Goal: Task Accomplishment & Management: Complete application form

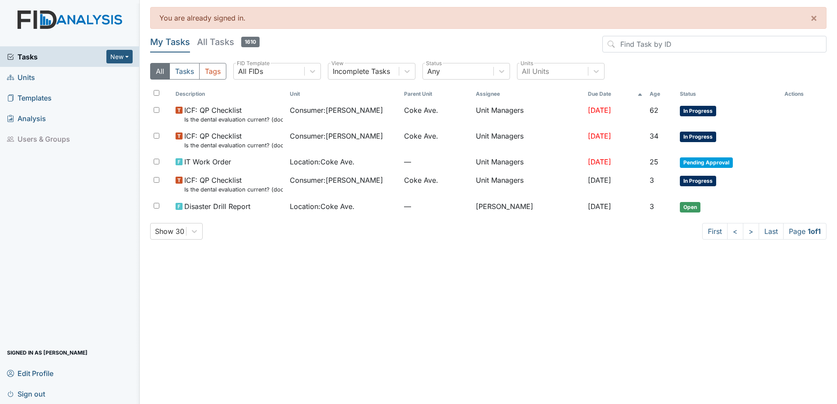
click at [30, 78] on span "Units" at bounding box center [21, 77] width 28 height 14
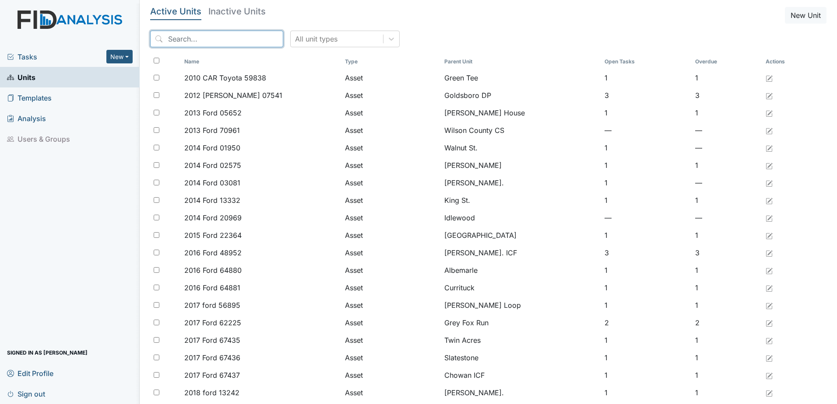
click at [203, 34] on input "search" at bounding box center [216, 39] width 133 height 17
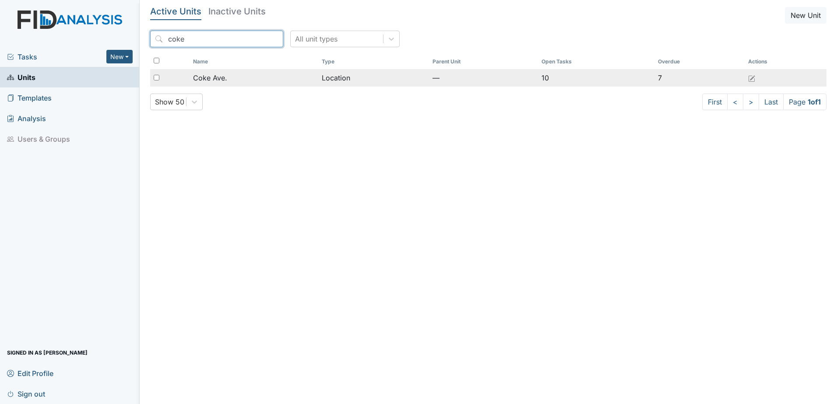
type input "coke"
click at [233, 82] on div "Coke Ave." at bounding box center [253, 78] width 121 height 11
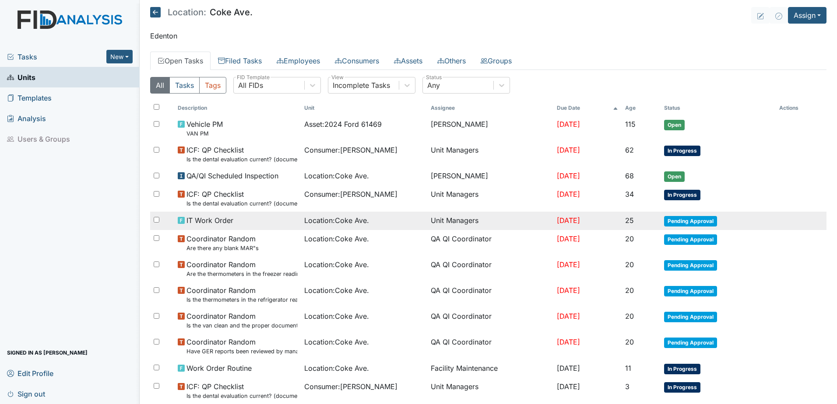
click at [692, 219] on span "Pending Approval" at bounding box center [690, 221] width 53 height 11
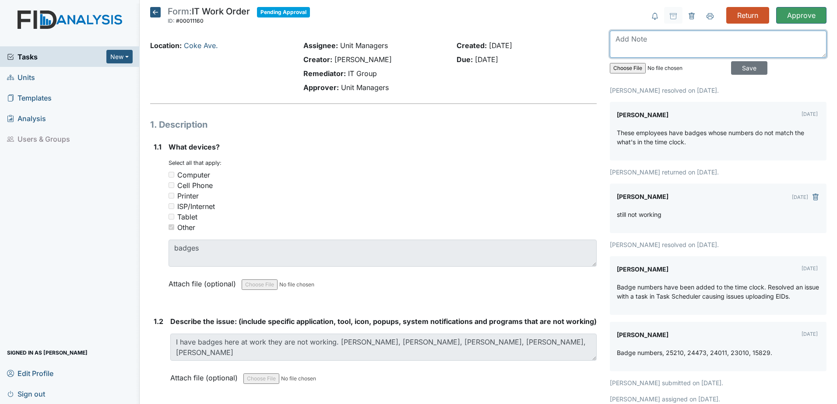
click at [654, 53] on textarea at bounding box center [718, 44] width 217 height 27
type textarea "o"
type textarea "T"
click at [699, 42] on textarea "Badges from other houses are not working" at bounding box center [718, 44] width 217 height 27
click at [769, 40] on textarea "Badges from other homes are not working" at bounding box center [718, 44] width 217 height 27
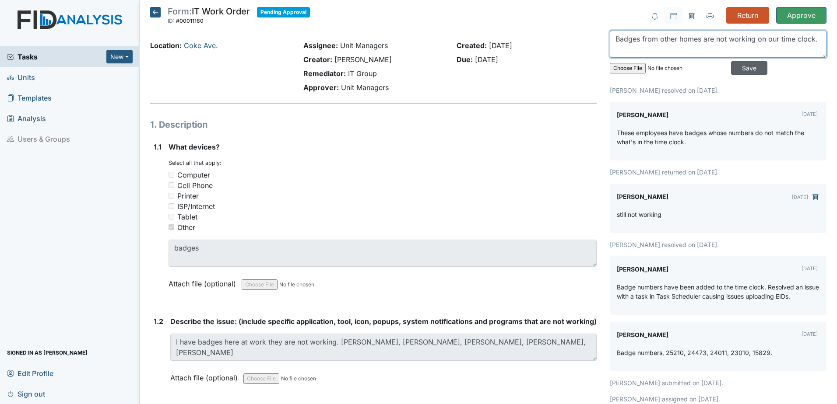
type textarea "Badges from other homes are not working on our time clock."
click at [748, 63] on input "Save" at bounding box center [749, 68] width 36 height 14
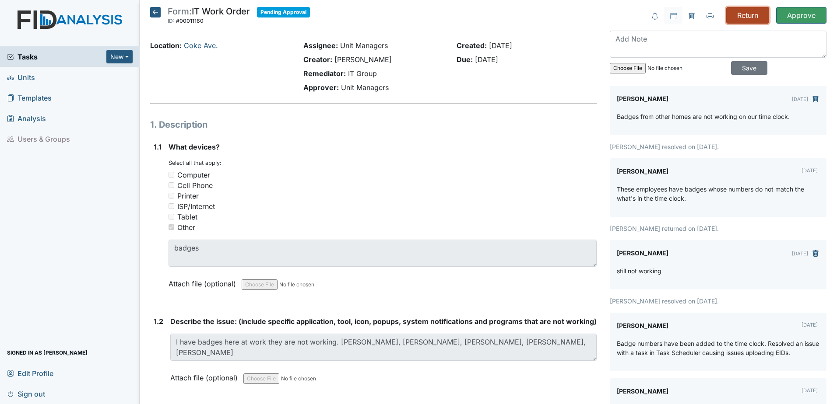
click at [738, 13] on input "Return" at bounding box center [747, 15] width 43 height 17
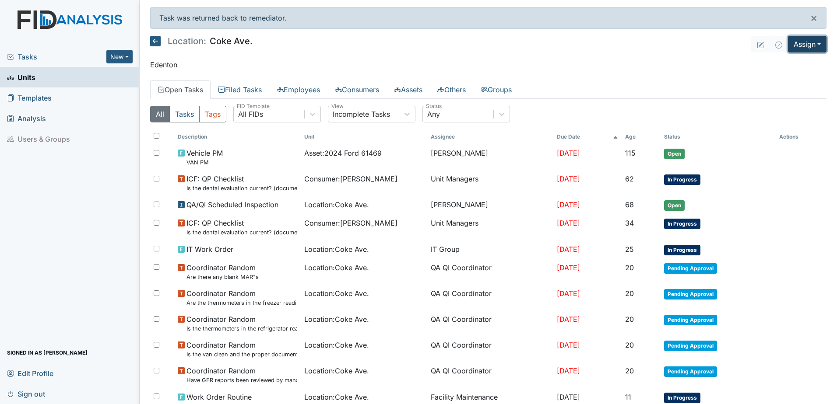
click at [796, 46] on button "Assign" at bounding box center [807, 44] width 39 height 17
click at [788, 84] on link "Assign Inspection" at bounding box center [786, 78] width 79 height 14
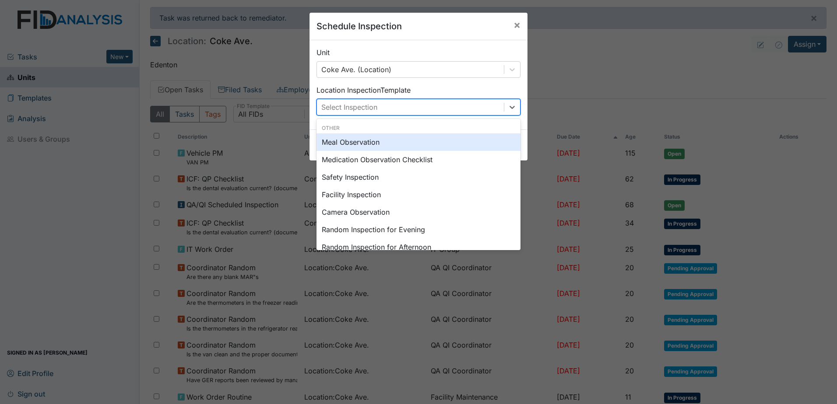
click at [420, 114] on div "Select Inspection" at bounding box center [410, 107] width 187 height 16
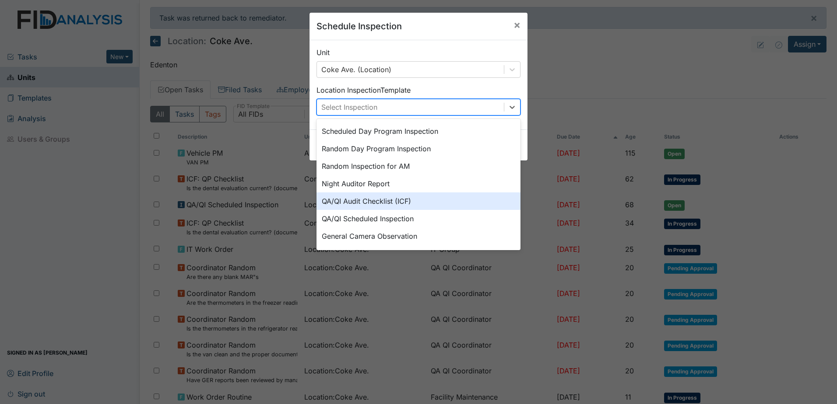
scroll to position [107, 0]
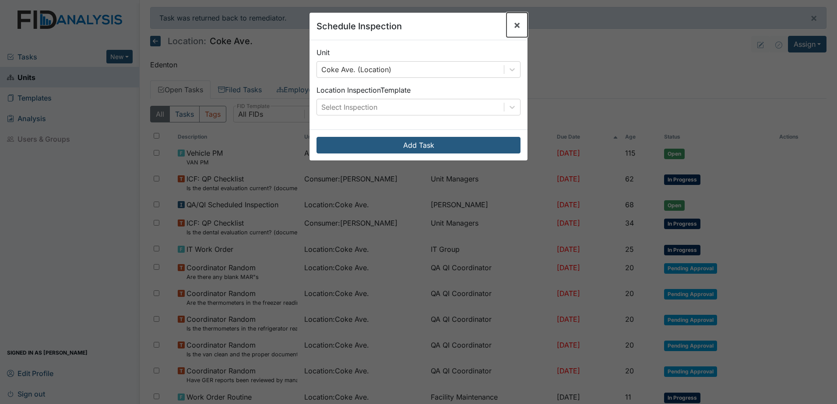
click at [513, 27] on span "×" at bounding box center [516, 24] width 7 height 13
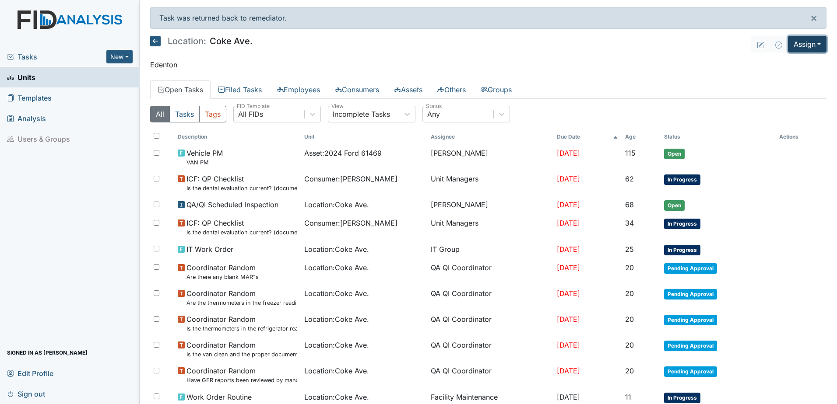
click at [806, 42] on button "Assign" at bounding box center [807, 44] width 39 height 17
click at [790, 63] on link "Assign Form" at bounding box center [786, 64] width 79 height 14
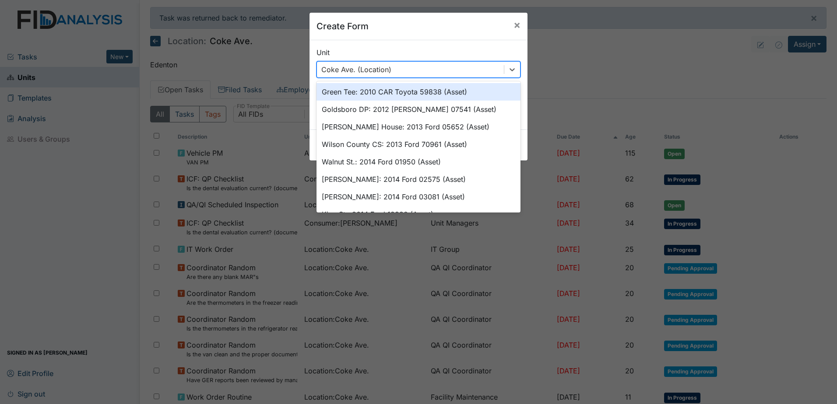
click at [441, 70] on div "Coke Ave. (Location)" at bounding box center [410, 70] width 187 height 16
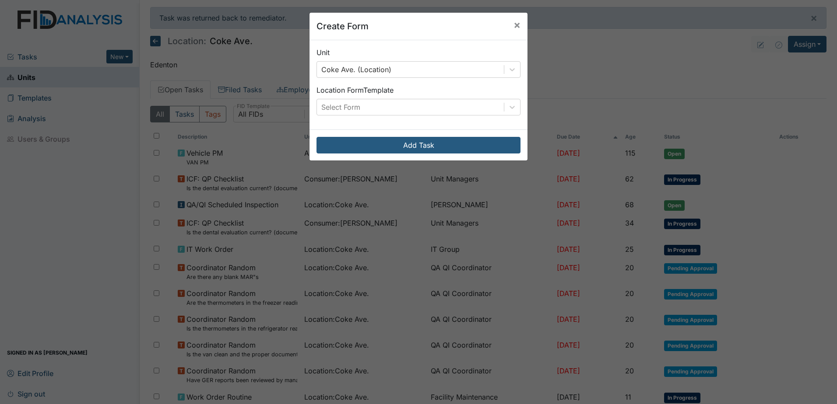
click at [619, 40] on div "Create Form × Unit Coke Ave. (Location) Location Form Template Select Form Add …" at bounding box center [418, 202] width 837 height 404
click at [513, 19] on span "×" at bounding box center [516, 24] width 7 height 13
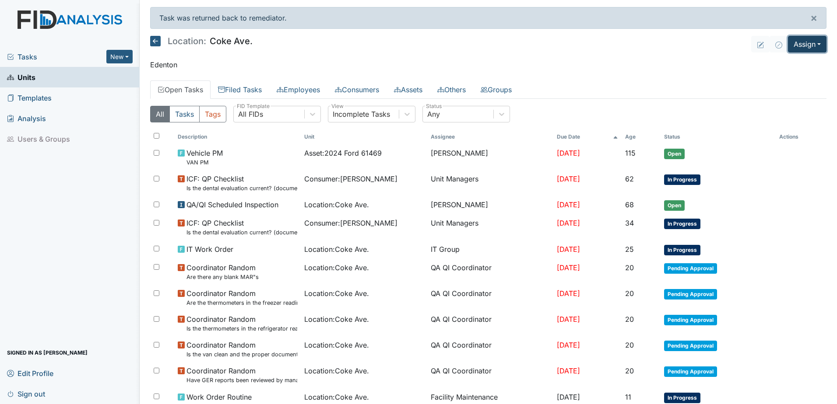
click at [802, 46] on button "Assign" at bounding box center [807, 44] width 39 height 17
click at [782, 79] on link "Assign Inspection" at bounding box center [786, 78] width 79 height 14
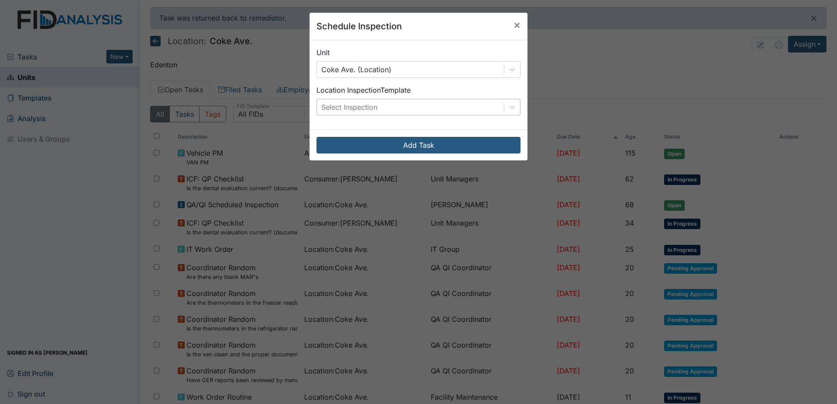
click at [454, 105] on div "Select Inspection" at bounding box center [410, 107] width 187 height 16
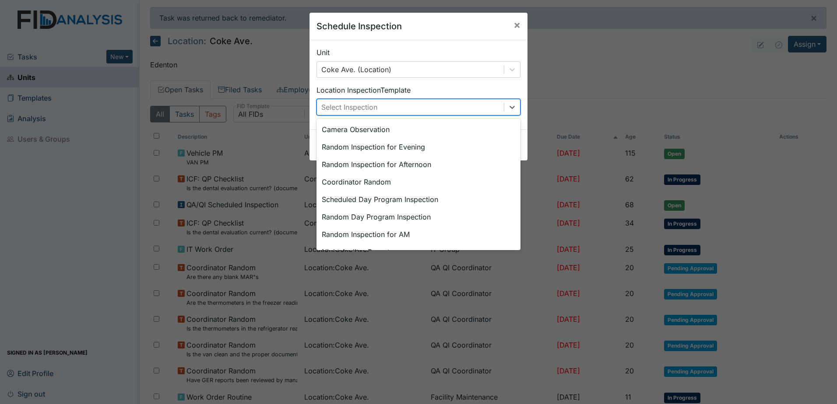
scroll to position [88, 0]
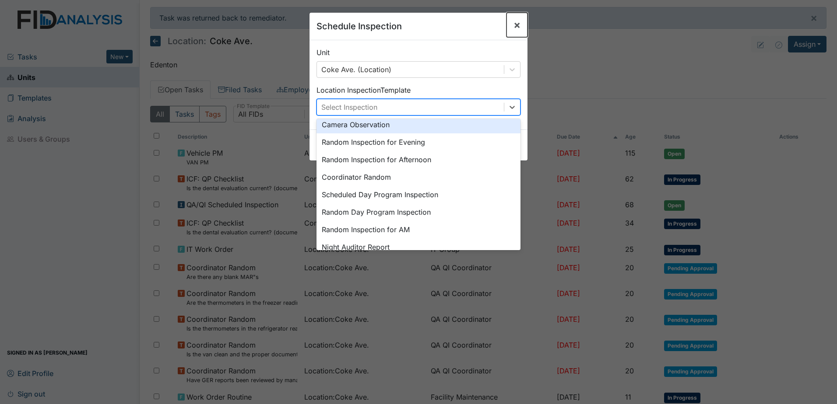
click at [513, 25] on span "×" at bounding box center [516, 24] width 7 height 13
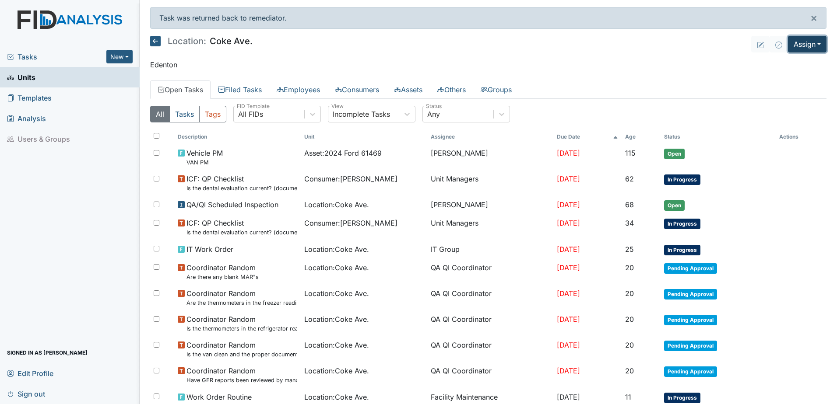
click at [806, 44] on button "Assign" at bounding box center [807, 44] width 39 height 17
click at [766, 64] on link "Assign Form" at bounding box center [786, 64] width 79 height 14
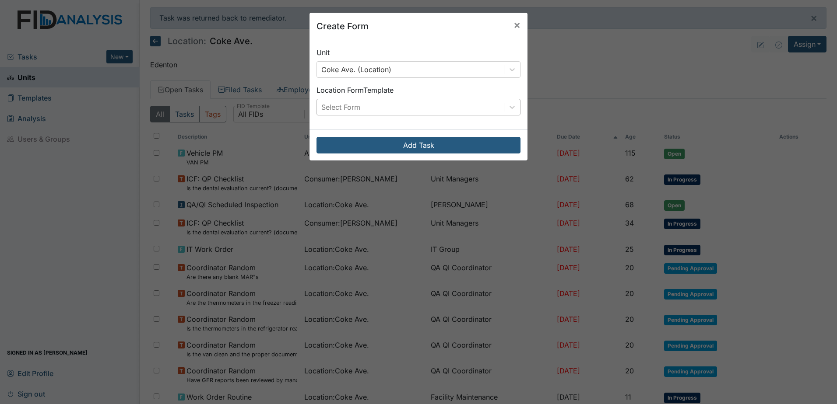
click at [385, 109] on div "Select Form" at bounding box center [410, 107] width 187 height 16
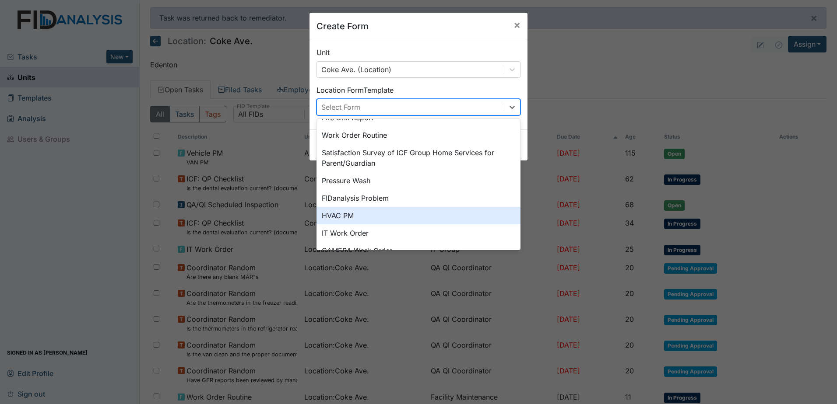
scroll to position [0, 0]
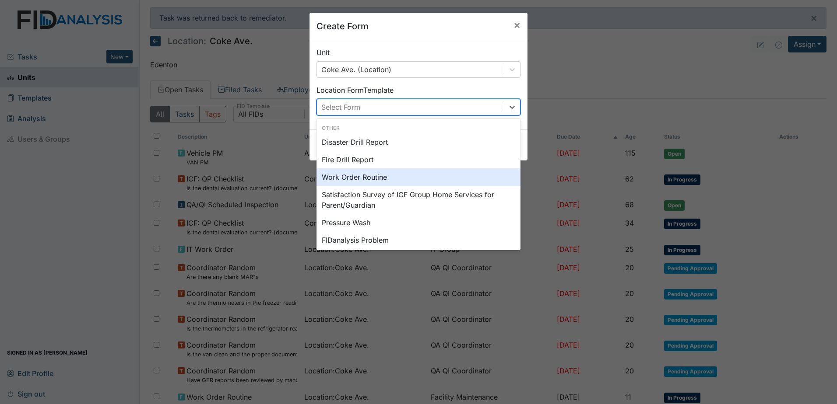
click at [414, 181] on div "Work Order Routine" at bounding box center [418, 178] width 204 height 18
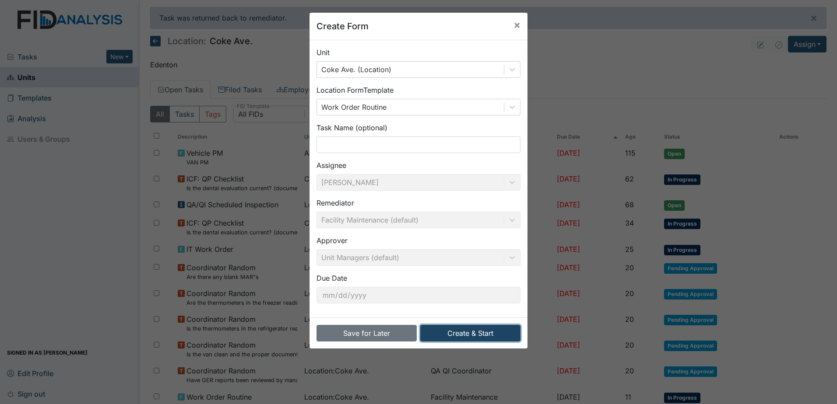
click at [466, 334] on button "Create & Start" at bounding box center [470, 333] width 100 height 17
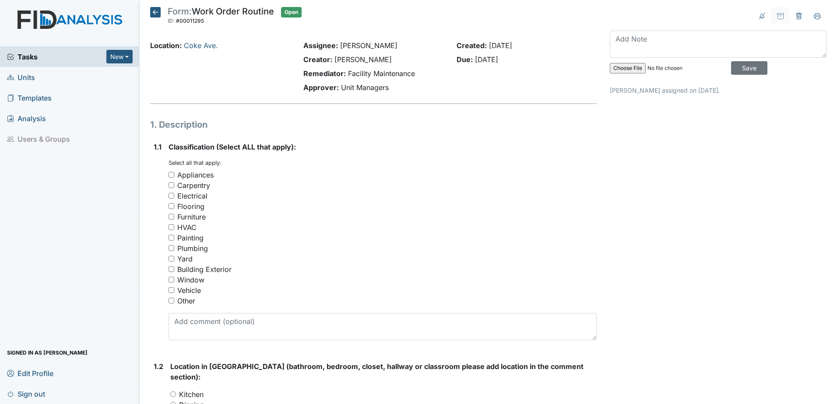
click at [197, 249] on div "Plumbing" at bounding box center [192, 248] width 31 height 11
click at [174, 249] on input "Plumbing" at bounding box center [172, 249] width 6 height 6
checkbox input "true"
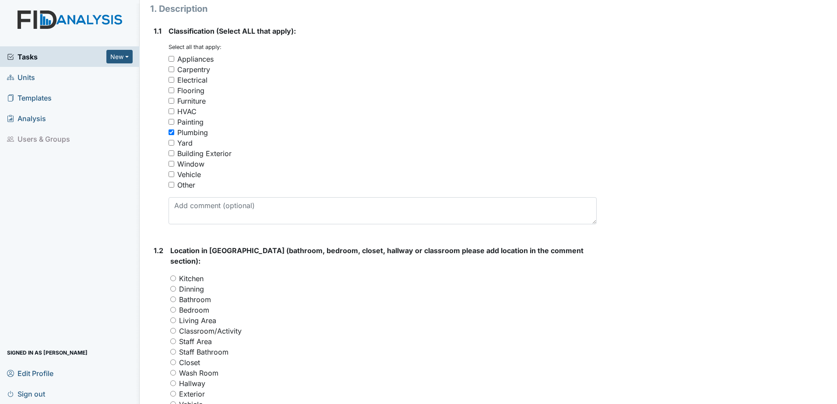
scroll to position [131, 0]
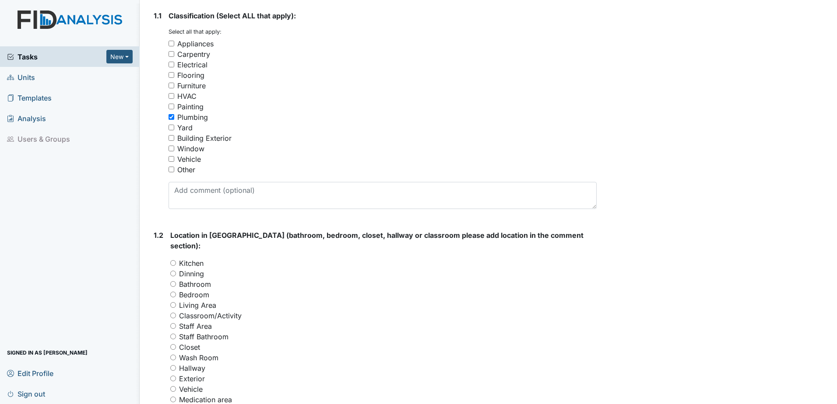
click at [195, 279] on label "Bathroom" at bounding box center [195, 284] width 32 height 11
click at [176, 281] on input "Bathroom" at bounding box center [173, 284] width 6 height 6
radio input "true"
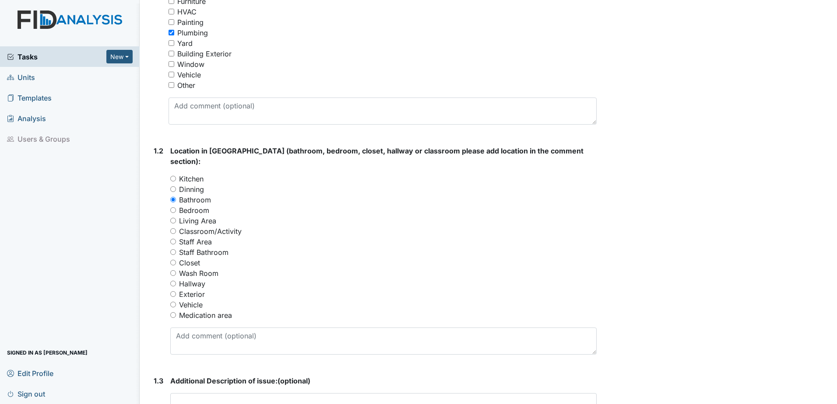
scroll to position [263, 0]
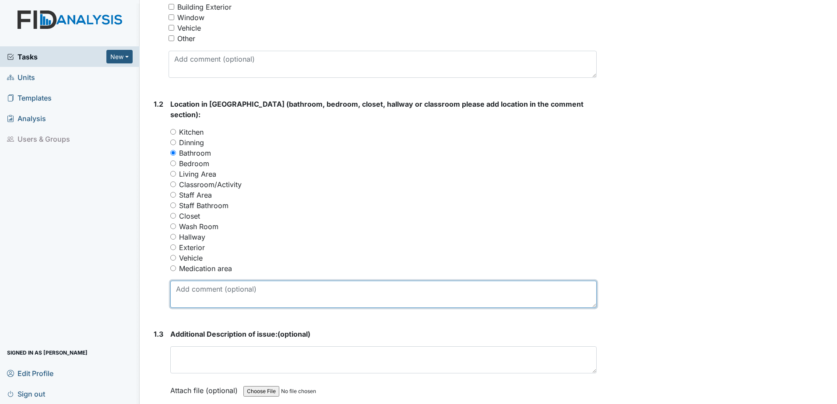
click at [191, 283] on textarea at bounding box center [383, 294] width 426 height 27
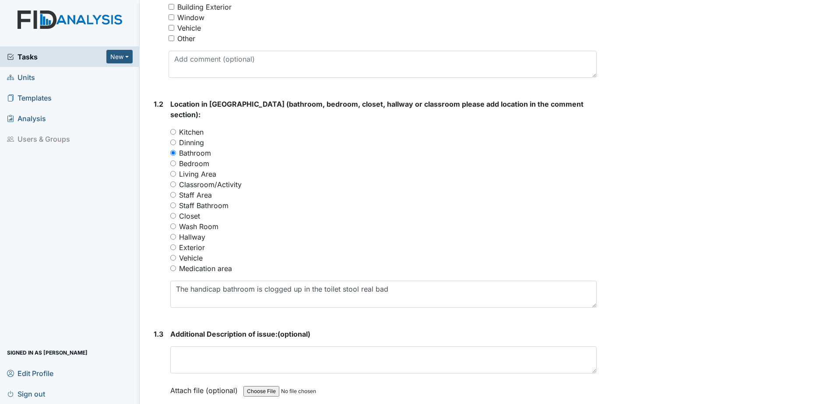
click at [652, 312] on div "Archive Task × Are you sure you want to archive this task? It will appear as in…" at bounding box center [718, 197] width 230 height 907
click at [400, 281] on textarea "The handicap bathroom is clogged up in the toilet stool really bad" at bounding box center [383, 294] width 426 height 27
click at [189, 281] on textarea "The handicap bathroom is clogged up in the toilet stool really bad." at bounding box center [383, 294] width 426 height 27
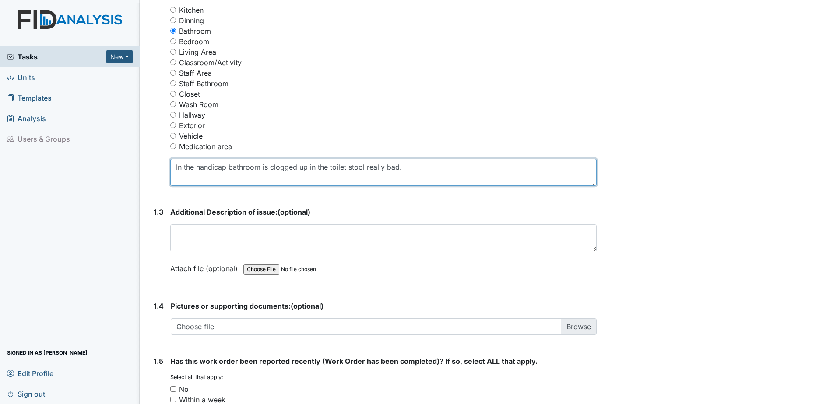
scroll to position [394, 0]
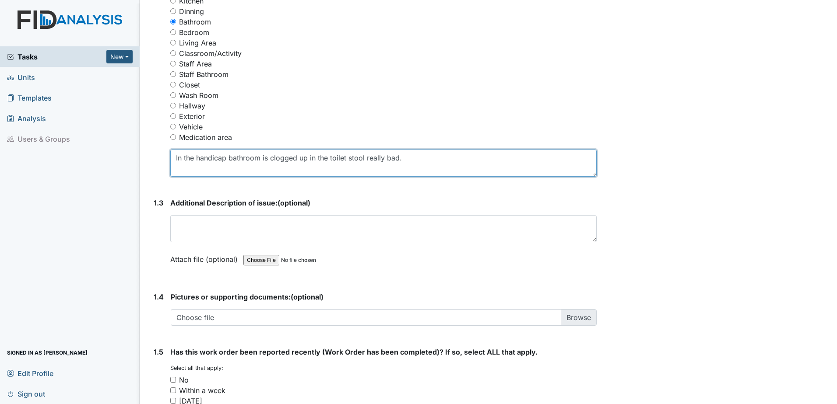
drag, startPoint x: 170, startPoint y: 146, endPoint x: 427, endPoint y: 172, distance: 257.9
click at [427, 172] on form "Location in Facility (bathroom, bedroom, closet, hallway or classroom please ad…" at bounding box center [383, 76] width 426 height 216
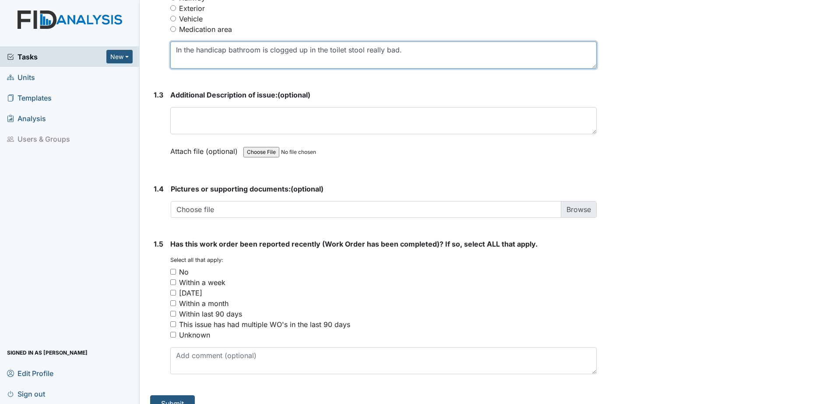
scroll to position [506, 0]
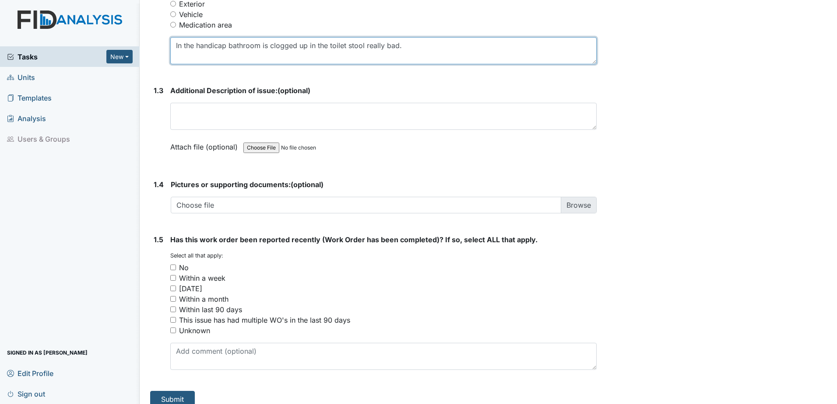
type textarea "In the handicap bathroom is clogged up in the toilet stool really bad."
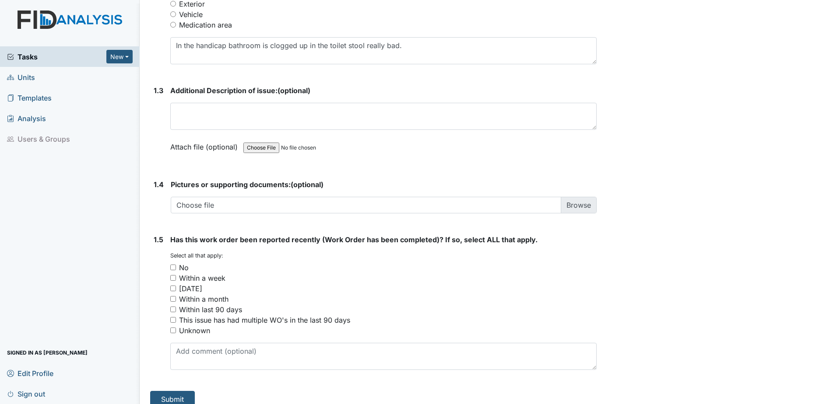
click at [176, 263] on div "No" at bounding box center [383, 268] width 426 height 11
click at [173, 265] on input "No" at bounding box center [173, 268] width 6 height 6
checkbox input "true"
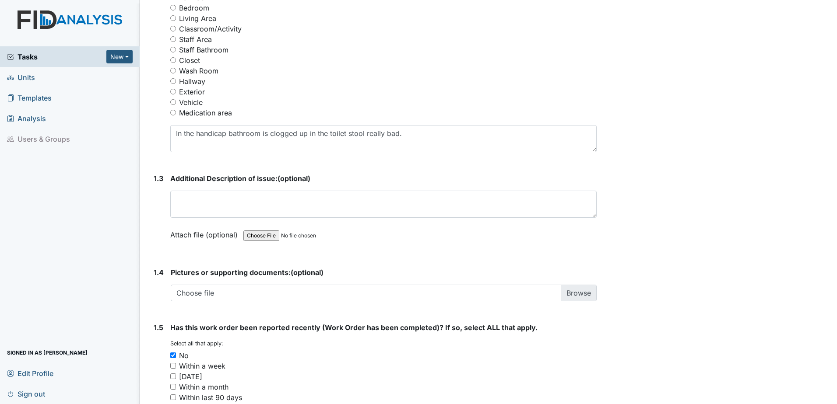
scroll to position [419, 0]
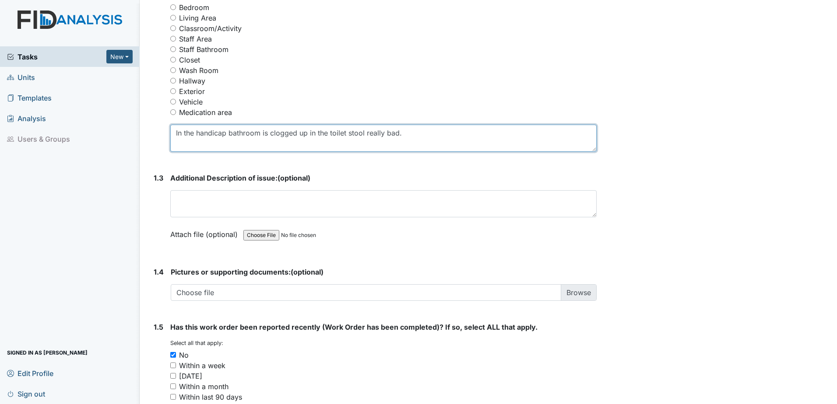
drag, startPoint x: 177, startPoint y: 119, endPoint x: 404, endPoint y: 133, distance: 228.0
click at [404, 133] on textarea "In the handicap bathroom is clogged up in the toilet stool really bad." at bounding box center [383, 138] width 426 height 27
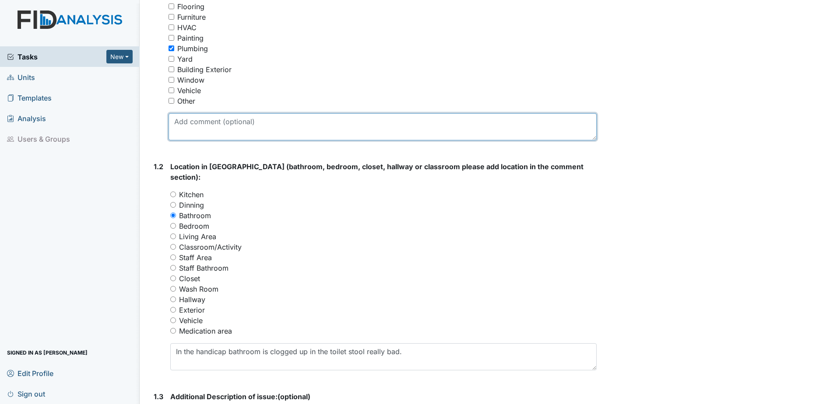
paste textarea "In the handicap bathroom is clogged up in the toilet stool really bad."
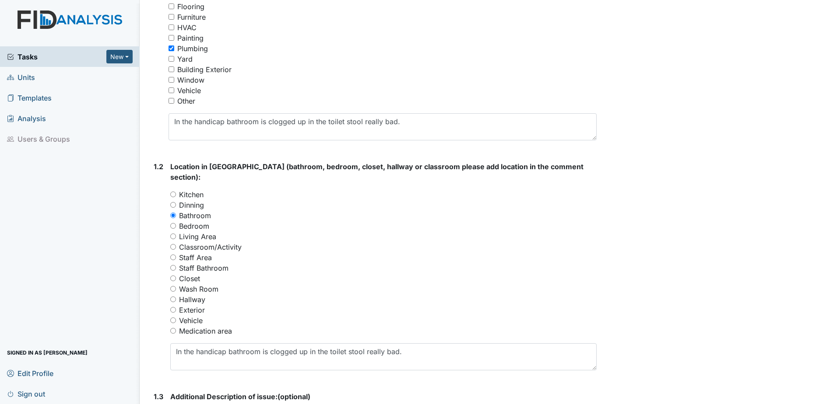
click at [567, 253] on div "Staff Area" at bounding box center [383, 258] width 426 height 11
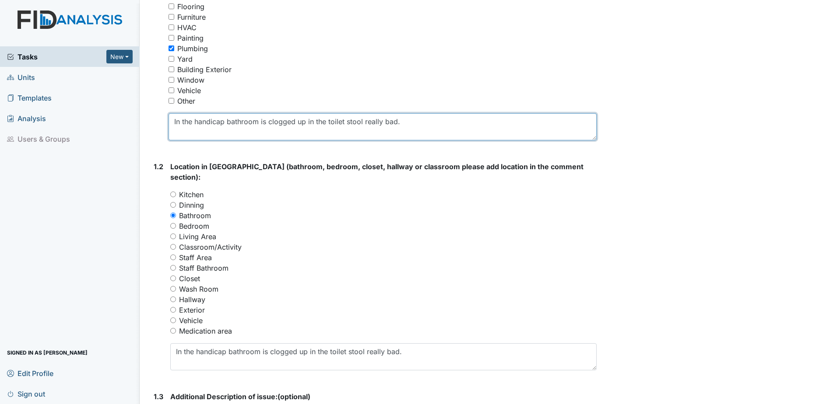
drag, startPoint x: 264, startPoint y: 122, endPoint x: 270, endPoint y: 123, distance: 5.8
click at [266, 121] on textarea "In the handicap bathroom is clogged up in the toilet stool really bad." at bounding box center [383, 126] width 428 height 27
click at [401, 119] on textarea "In the handicap bathroom the toilet stool clogged up in the toilet stool really…" at bounding box center [383, 126] width 428 height 27
drag, startPoint x: 401, startPoint y: 123, endPoint x: 407, endPoint y: 122, distance: 6.1
click at [404, 123] on textarea "In the handicap bathroom the toilet stool clogged up in the toilet stool really…" at bounding box center [383, 126] width 428 height 27
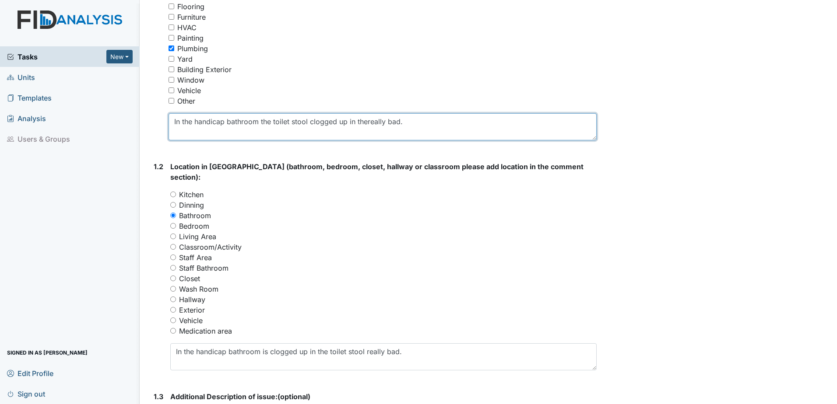
drag, startPoint x: 309, startPoint y: 123, endPoint x: 335, endPoint y: 127, distance: 26.1
click at [310, 123] on textarea "In the handicap bathroom the toilet stool clogged up in thereally bad." at bounding box center [383, 126] width 428 height 27
type textarea "In the handicap bathroom the toilet stool is clogged up in really bad."
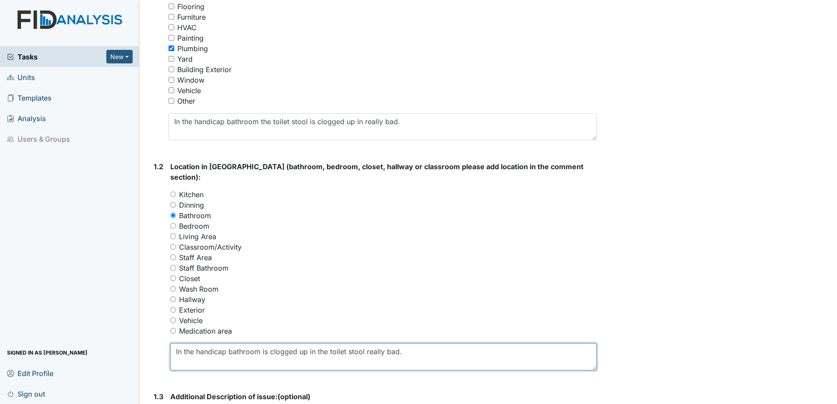
drag, startPoint x: 174, startPoint y: 339, endPoint x: 347, endPoint y: 360, distance: 173.8
click at [401, 344] on textarea "In the handicap bathroom is clogged up in the toilet stool really bad." at bounding box center [383, 357] width 426 height 27
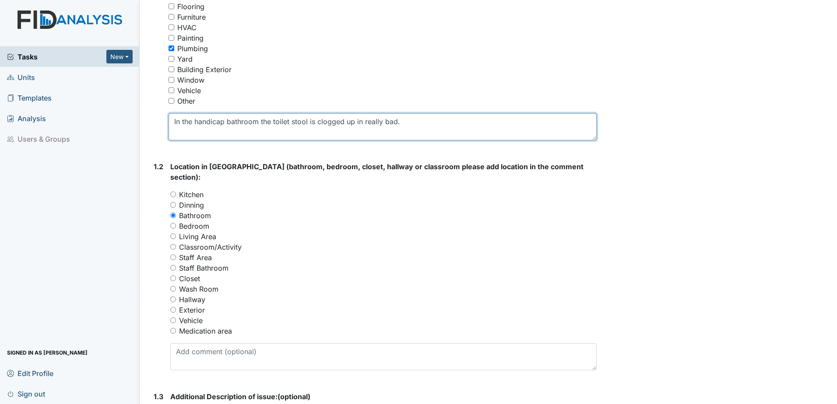
drag, startPoint x: 172, startPoint y: 120, endPoint x: 412, endPoint y: 112, distance: 239.5
click at [412, 112] on div "Classification (Select ALL that apply): You must select one or more of the belo…" at bounding box center [383, 41] width 428 height 199
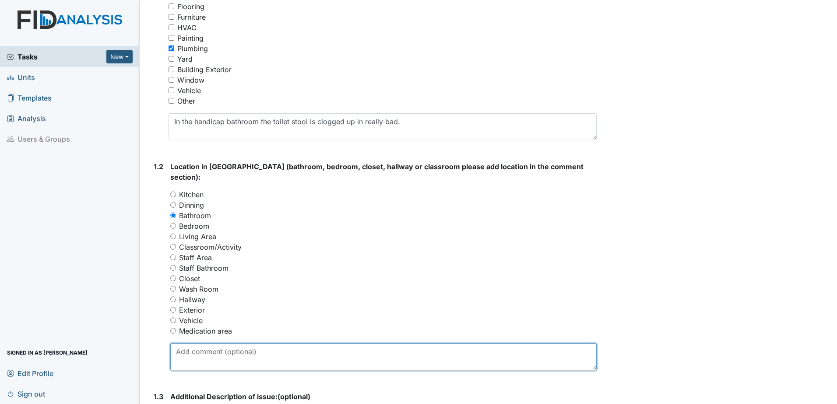
paste textarea "In the handicap bathroom the toilet stool is clogged up in really bad."
type textarea "In the handicap bathroom the toilet stool is clogged up in really bad."
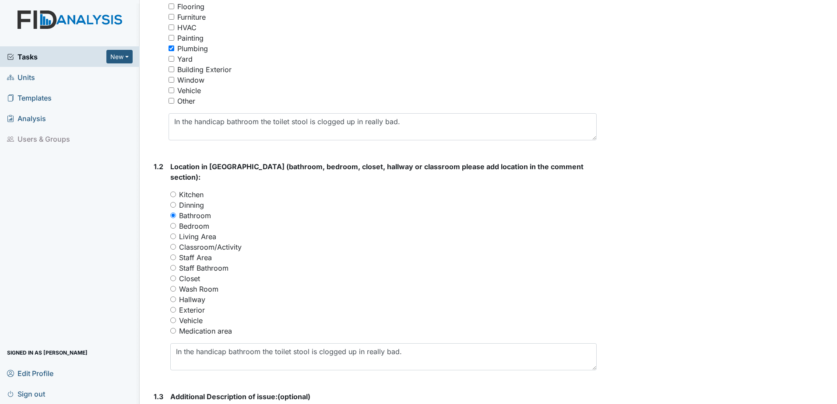
click at [476, 263] on div "Staff Bathroom" at bounding box center [383, 268] width 426 height 11
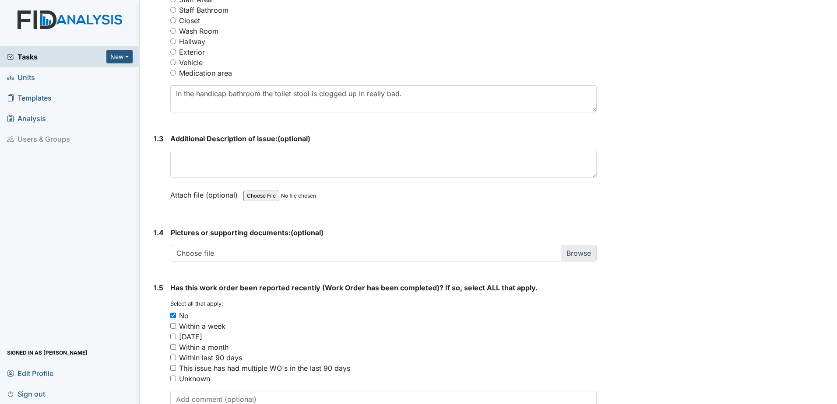
scroll to position [506, 0]
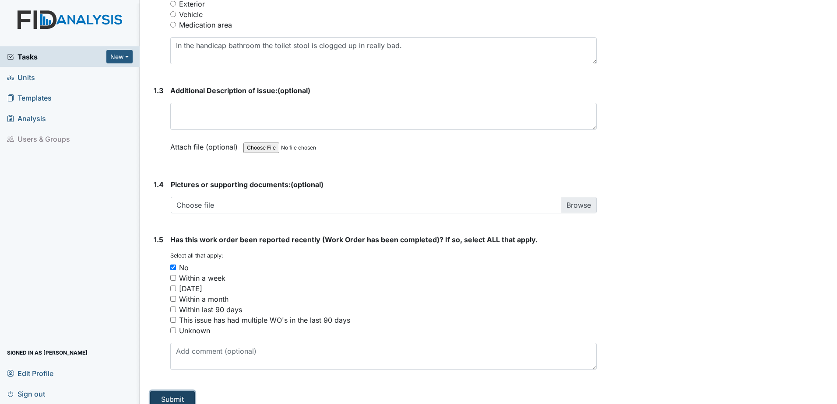
click at [183, 391] on button "Submit" at bounding box center [172, 399] width 45 height 17
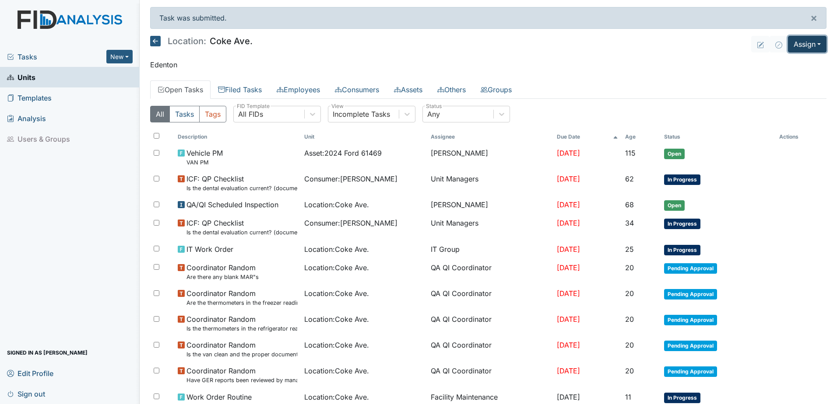
click at [797, 46] on button "Assign" at bounding box center [807, 44] width 39 height 17
click at [773, 65] on link "Assign Form" at bounding box center [786, 64] width 79 height 14
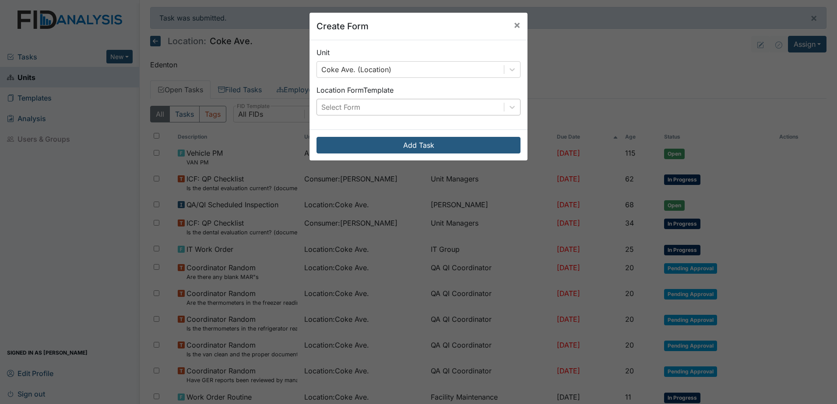
click at [422, 113] on div "Select Form" at bounding box center [410, 107] width 187 height 16
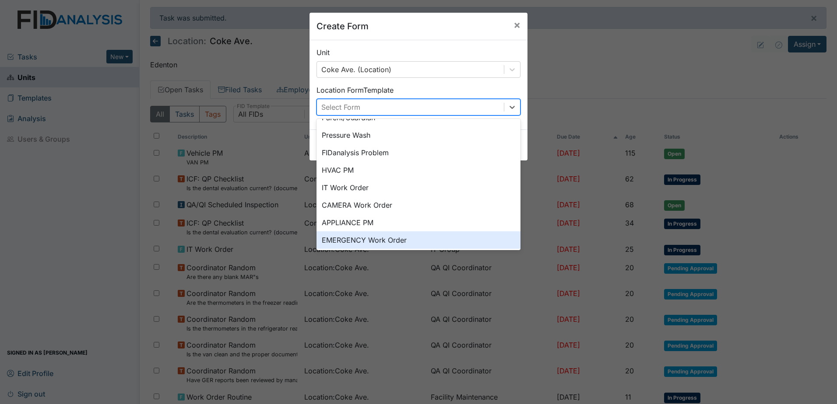
scroll to position [109, 0]
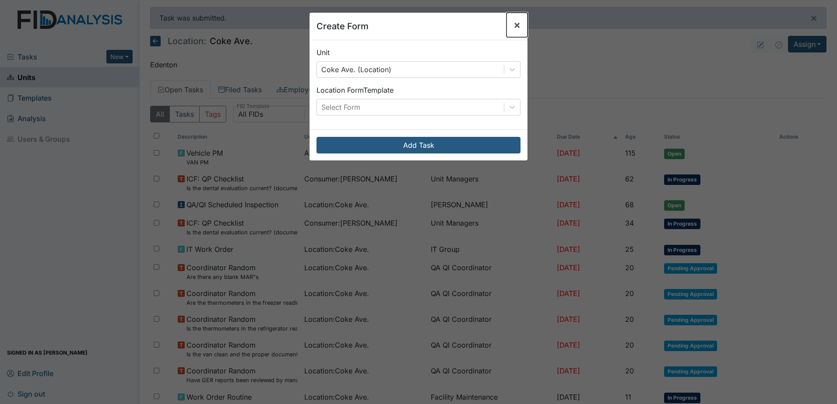
click at [516, 24] on span "×" at bounding box center [516, 24] width 7 height 13
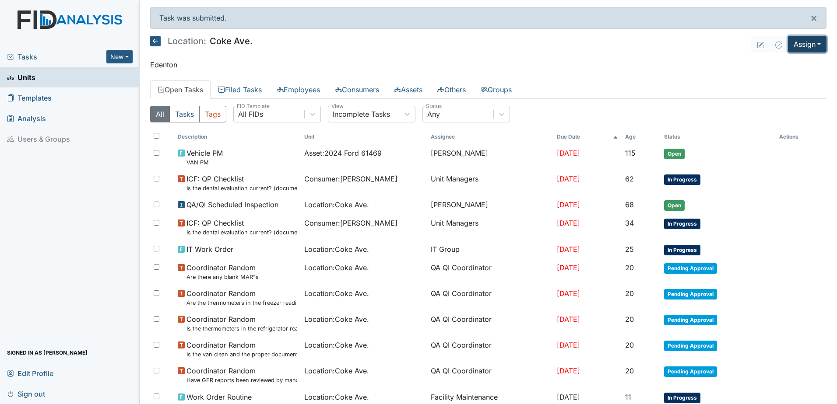
click at [794, 43] on button "Assign" at bounding box center [807, 44] width 39 height 17
click at [773, 73] on link "Assign Inspection" at bounding box center [786, 78] width 79 height 14
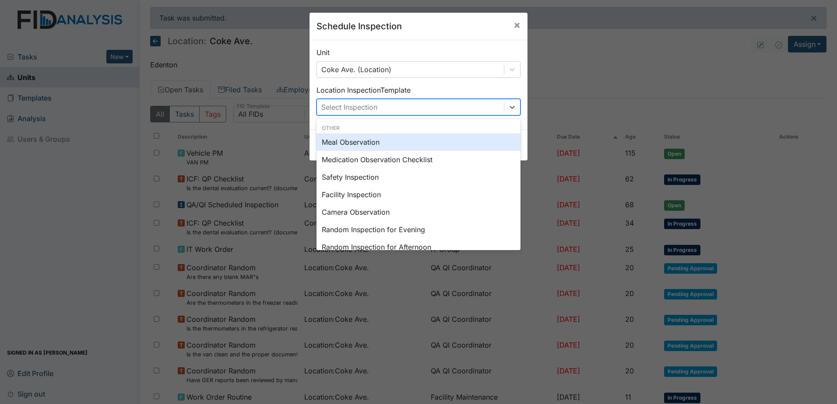
click at [422, 111] on div "Select Inspection" at bounding box center [410, 107] width 187 height 16
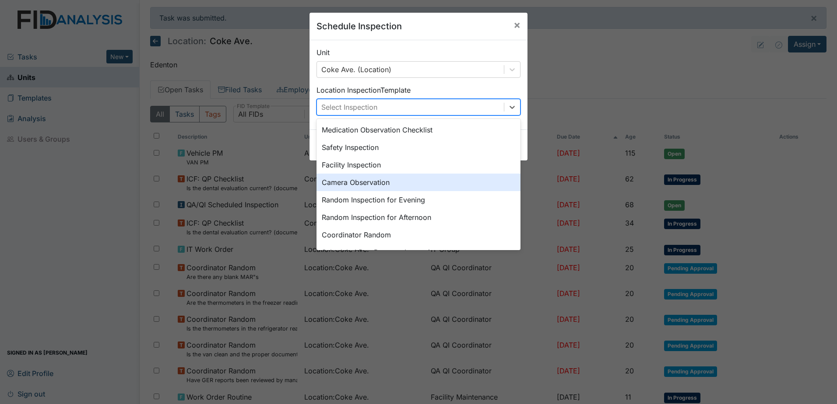
scroll to position [44, 0]
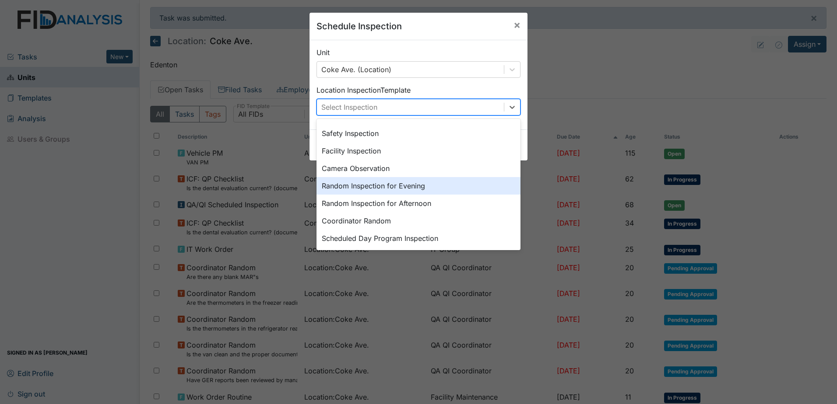
click at [372, 193] on div "Random Inspection for Evening" at bounding box center [418, 186] width 204 height 18
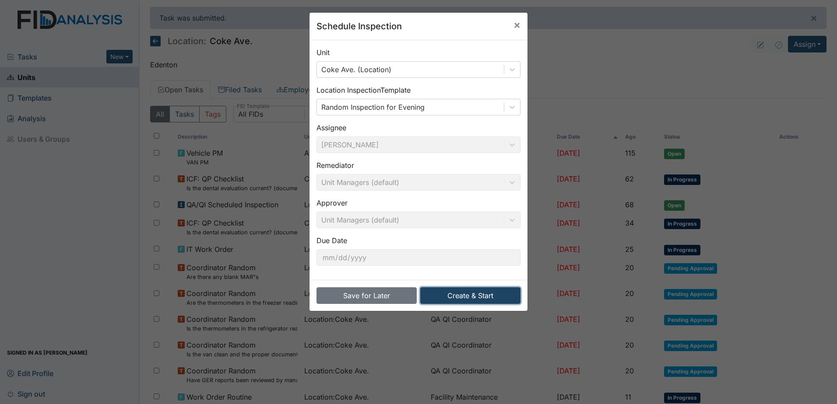
click at [481, 293] on button "Create & Start" at bounding box center [470, 296] width 100 height 17
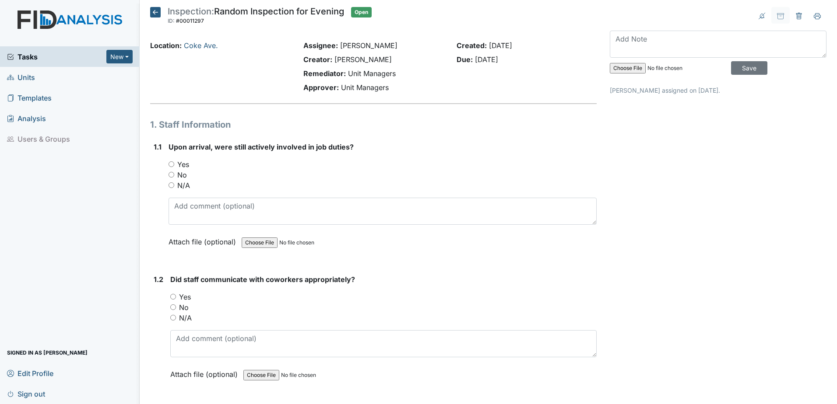
click at [172, 168] on div "Yes" at bounding box center [383, 164] width 428 height 11
click at [172, 165] on input "Yes" at bounding box center [172, 165] width 6 height 6
radio input "true"
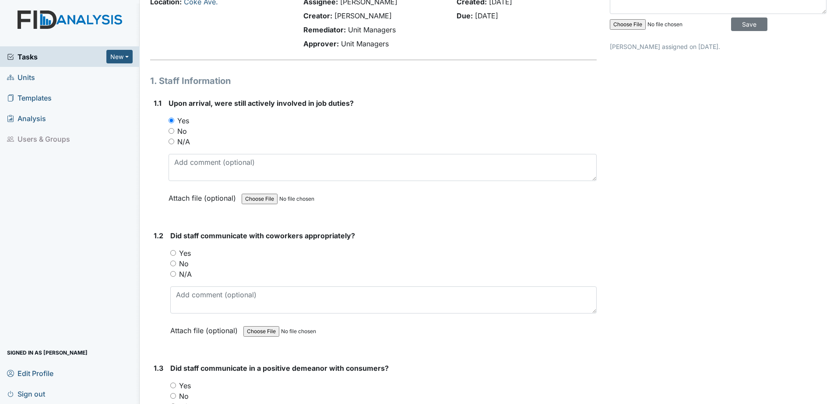
scroll to position [175, 0]
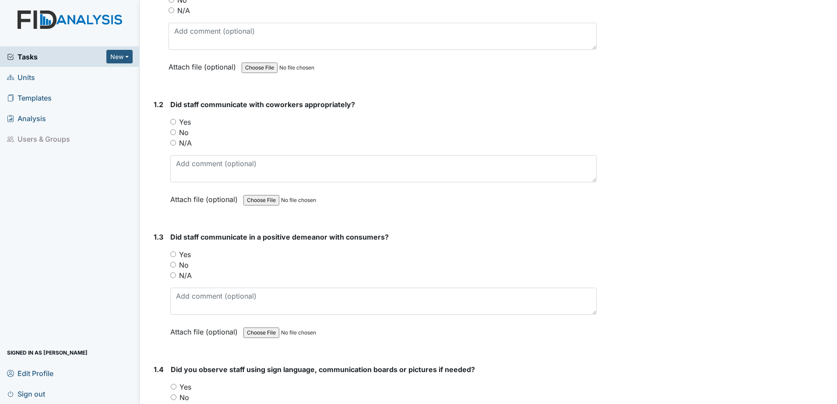
click at [176, 124] on input "Yes" at bounding box center [173, 122] width 6 height 6
radio input "true"
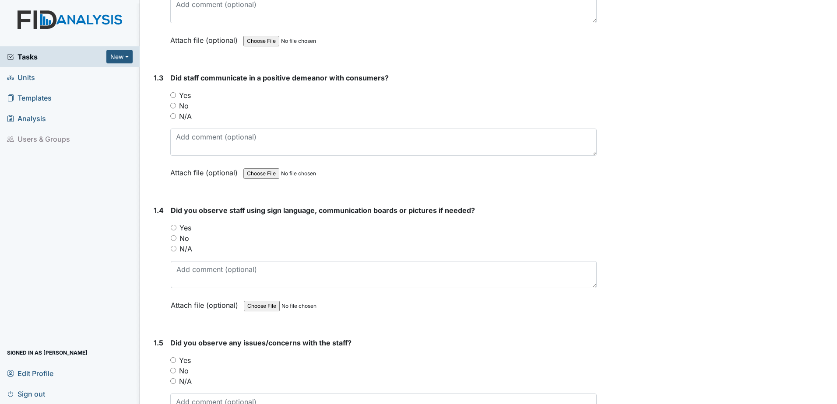
scroll to position [350, 0]
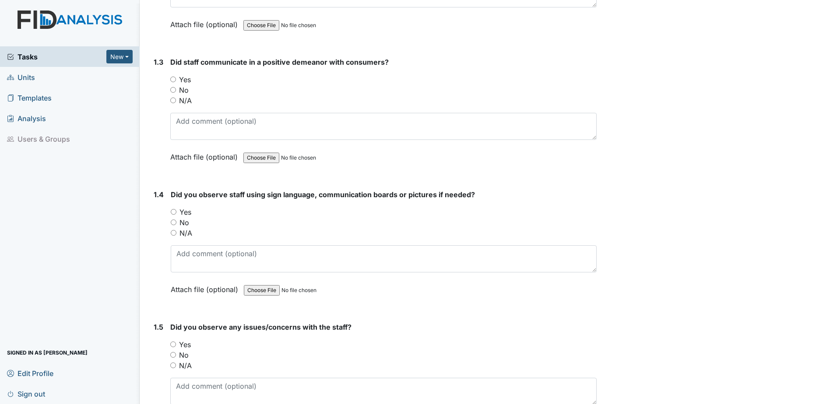
click at [172, 82] on input "Yes" at bounding box center [173, 80] width 6 height 6
radio input "true"
click at [527, 110] on div "Did staff communicate in a positive demeanor with consumers? You must select on…" at bounding box center [383, 113] width 426 height 112
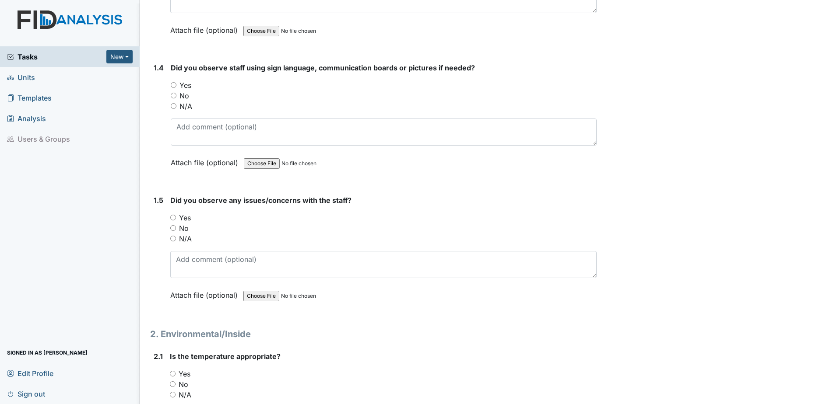
scroll to position [481, 0]
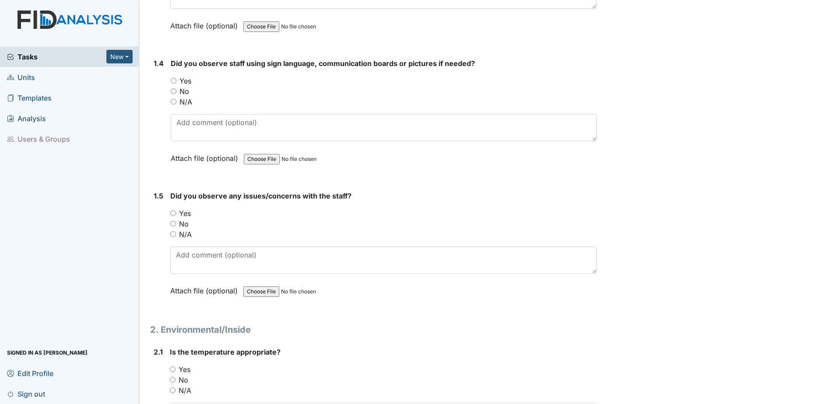
click at [172, 82] on input "Yes" at bounding box center [174, 81] width 6 height 6
radio input "true"
click at [176, 223] on input "No" at bounding box center [173, 224] width 6 height 6
radio input "true"
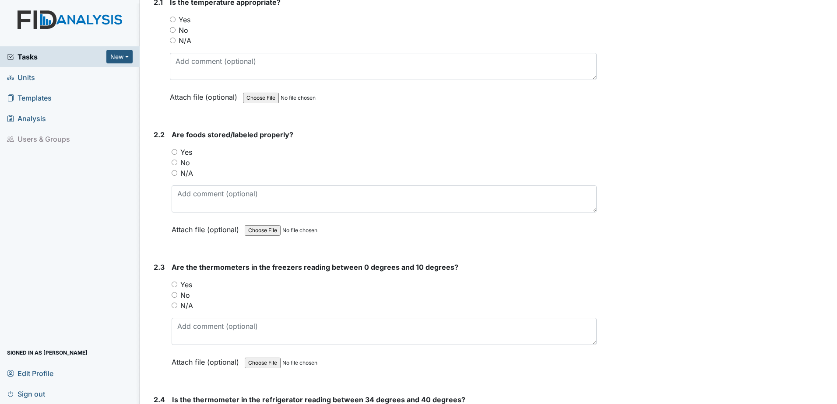
scroll to position [788, 0]
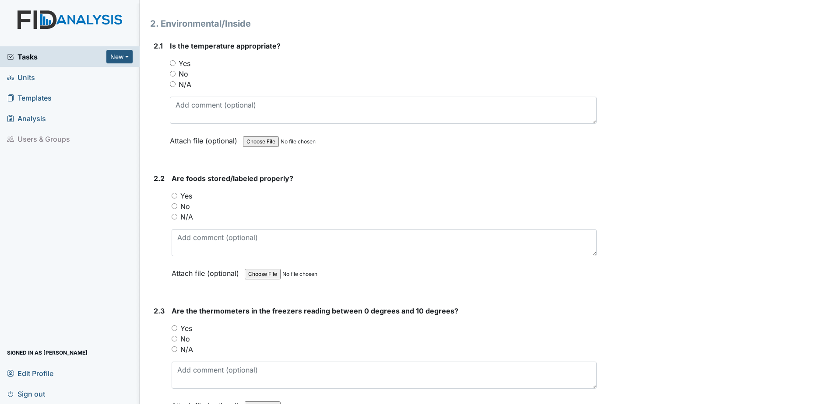
click at [172, 63] on input "Yes" at bounding box center [173, 63] width 6 height 6
radio input "true"
click at [176, 196] on input "Yes" at bounding box center [175, 196] width 6 height 6
radio input "true"
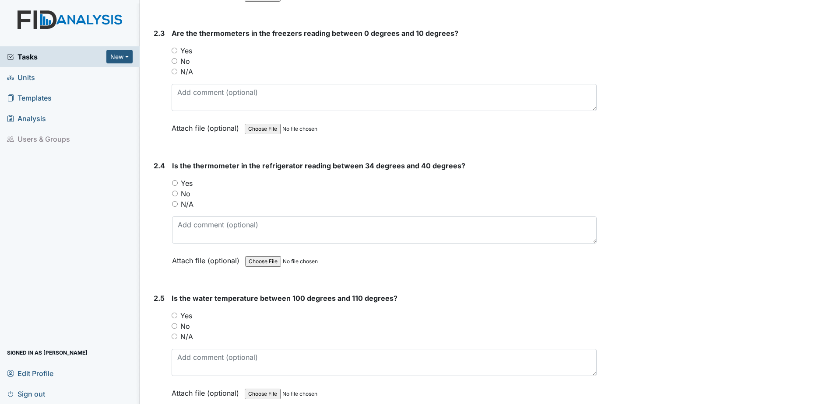
scroll to position [1050, 0]
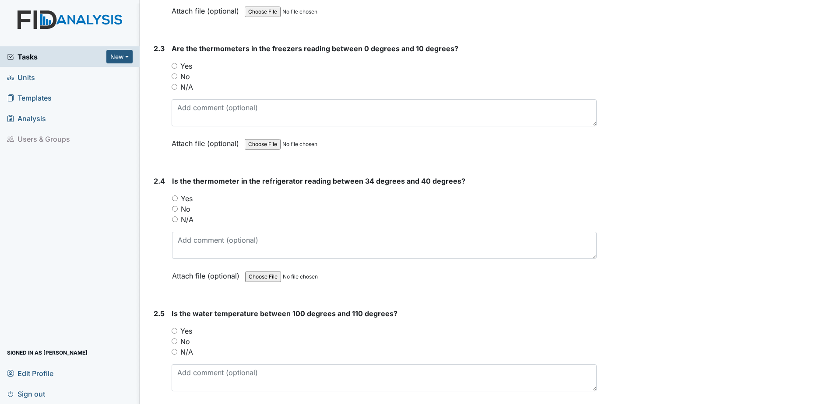
click at [176, 64] on input "Yes" at bounding box center [175, 66] width 6 height 6
radio input "true"
click at [179, 203] on div "Yes" at bounding box center [384, 198] width 425 height 11
click at [175, 196] on input "Yes" at bounding box center [175, 199] width 6 height 6
radio input "true"
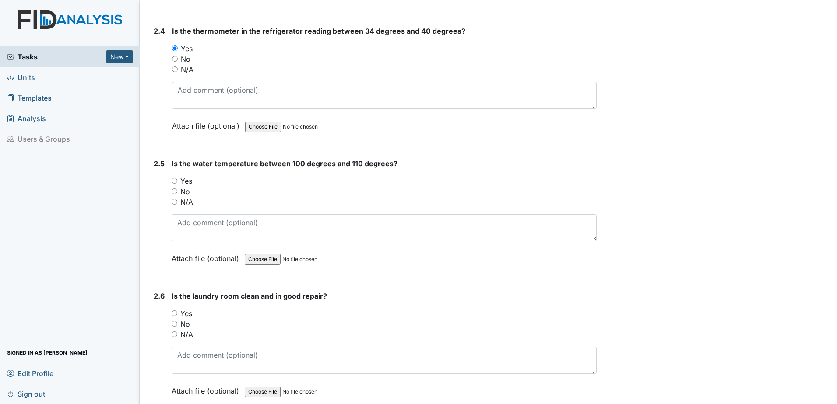
scroll to position [1226, 0]
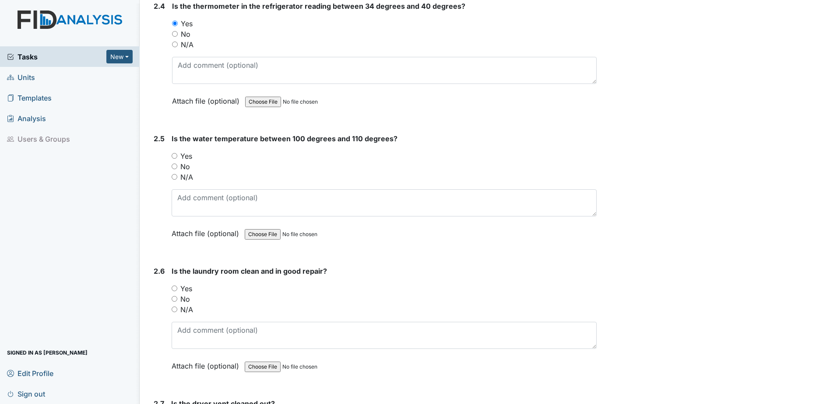
click at [174, 154] on input "Yes" at bounding box center [175, 156] width 6 height 6
radio input "true"
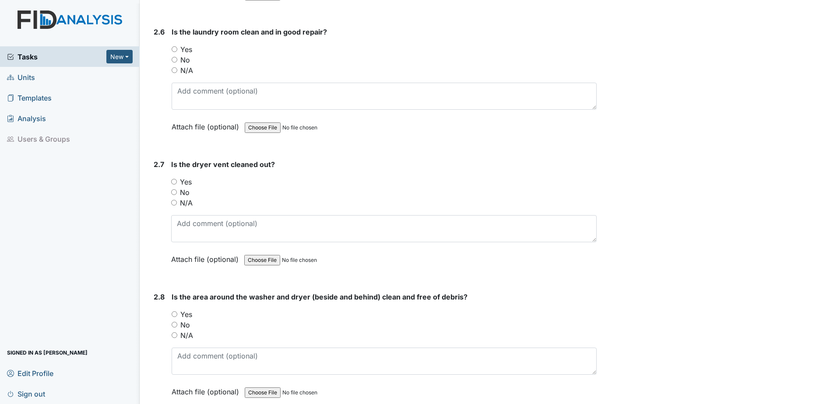
scroll to position [1488, 0]
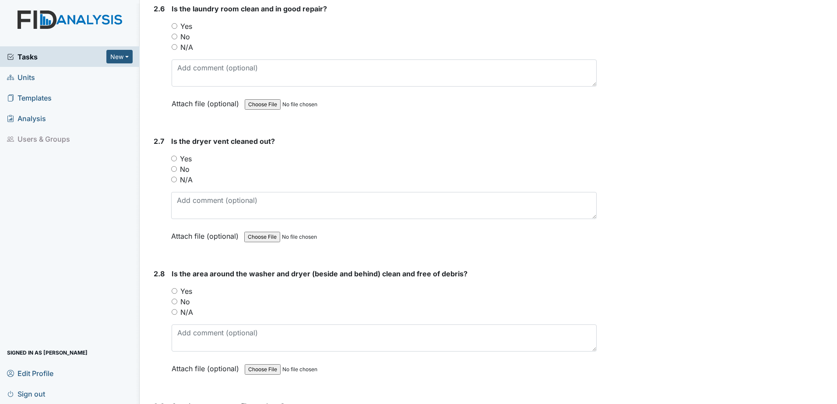
click at [173, 27] on input "Yes" at bounding box center [175, 26] width 6 height 6
radio input "true"
click at [176, 159] on input "Yes" at bounding box center [174, 159] width 6 height 6
radio input "true"
click at [174, 294] on div "Yes" at bounding box center [384, 291] width 425 height 11
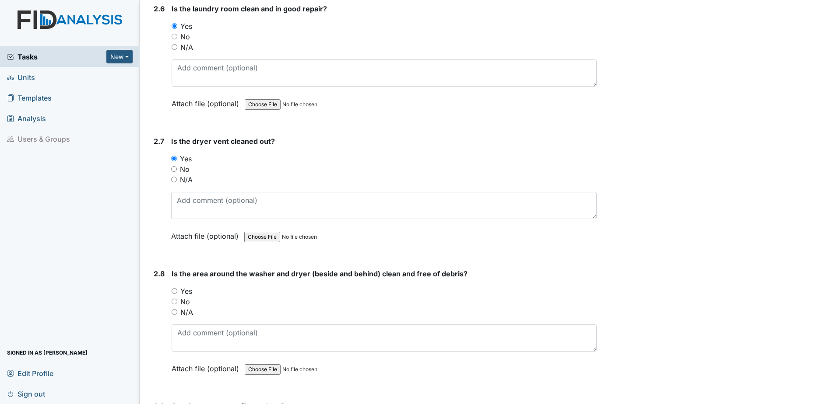
click at [176, 290] on input "Yes" at bounding box center [175, 291] width 6 height 6
radio input "true"
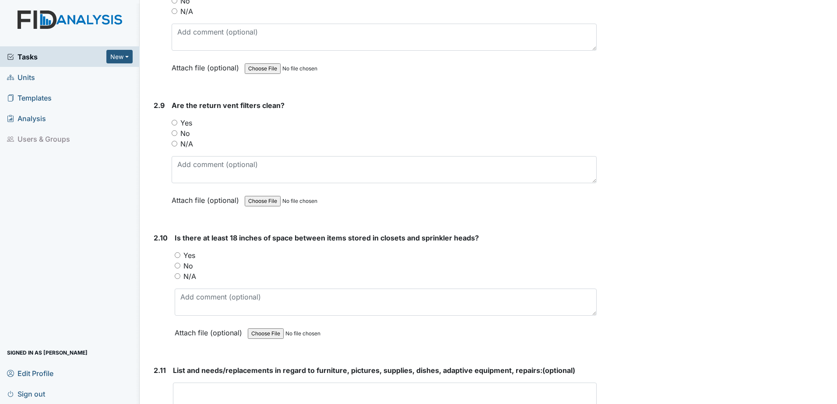
scroll to position [1795, 0]
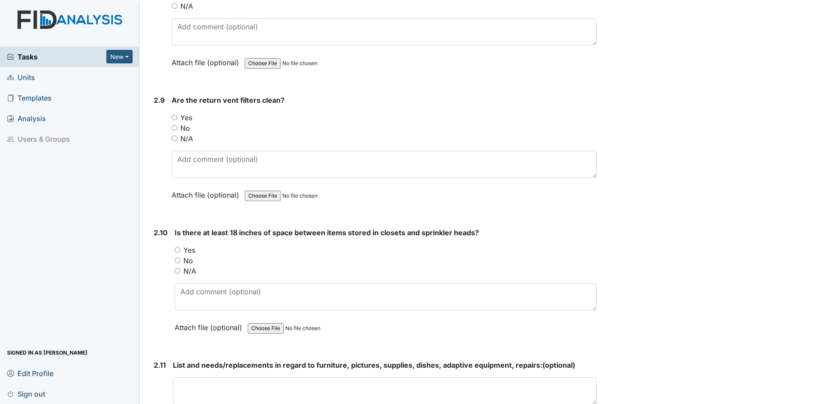
click at [176, 118] on input "Yes" at bounding box center [175, 118] width 6 height 6
radio input "true"
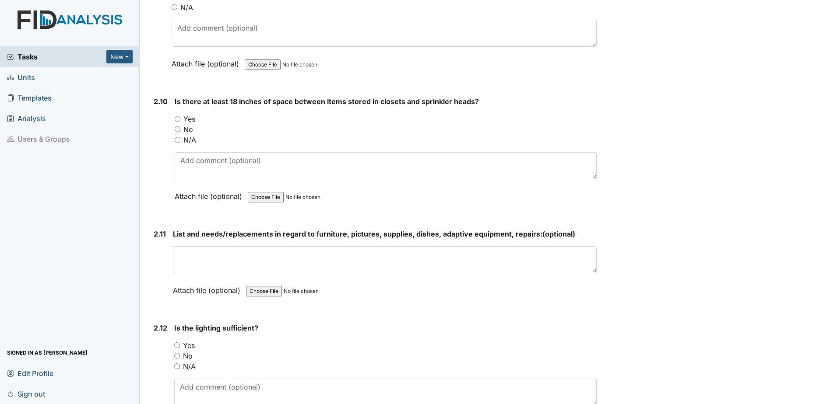
scroll to position [1970, 0]
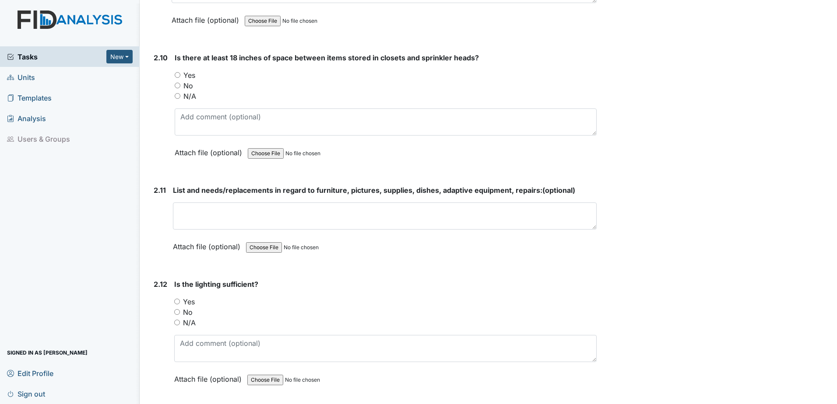
click at [179, 75] on input "Yes" at bounding box center [178, 75] width 6 height 6
radio input "true"
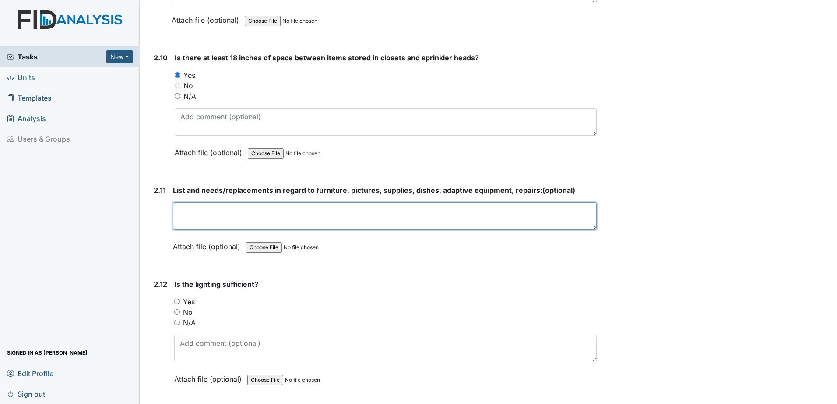
click at [196, 214] on textarea at bounding box center [385, 216] width 424 height 27
type textarea "none"
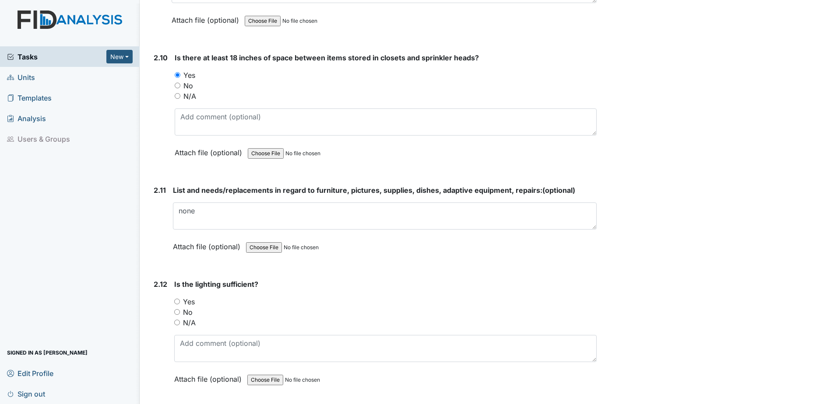
click at [407, 246] on div "Attach file (optional) You can upload .pdf, .txt, .jpg, .jpeg, .png, .csv, .xls…" at bounding box center [385, 247] width 424 height 21
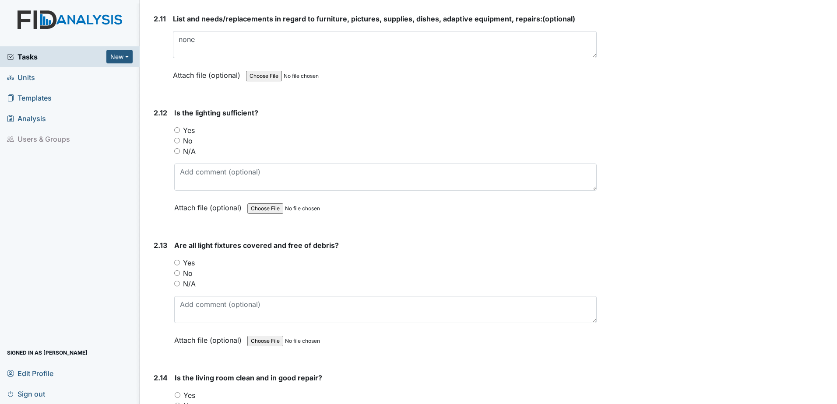
scroll to position [2145, 0]
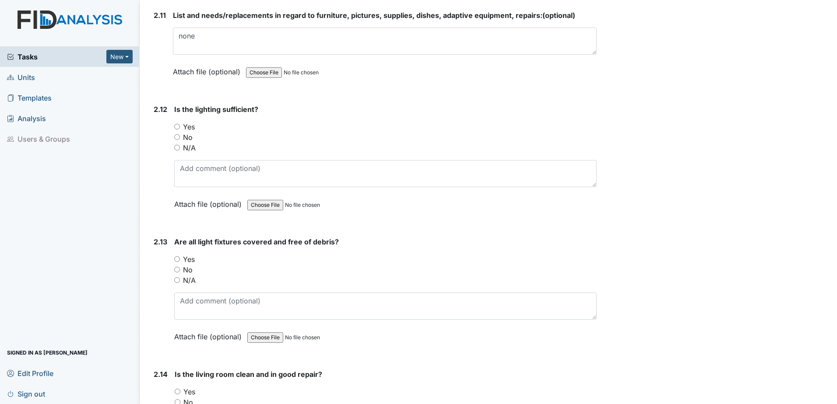
click at [177, 128] on input "Yes" at bounding box center [177, 127] width 6 height 6
radio input "true"
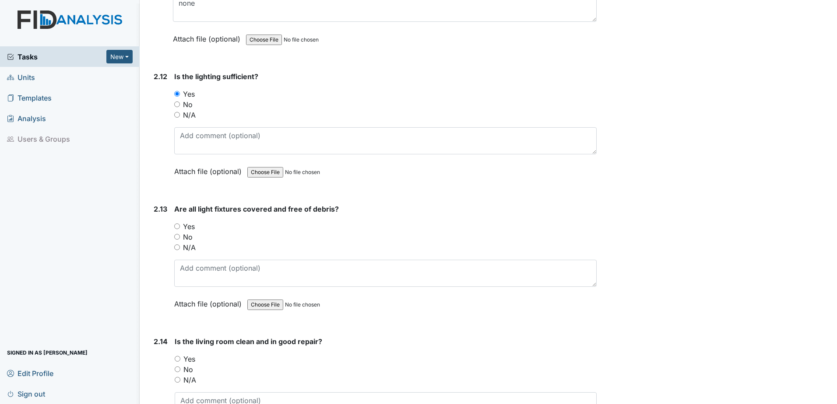
scroll to position [2232, 0]
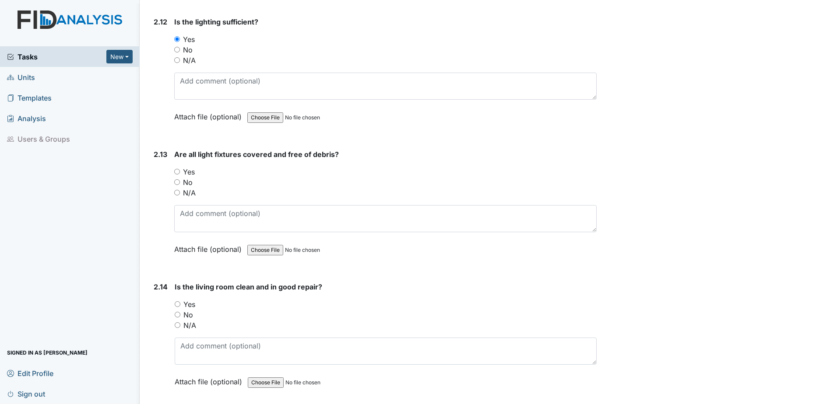
click at [176, 170] on input "Yes" at bounding box center [177, 172] width 6 height 6
radio input "true"
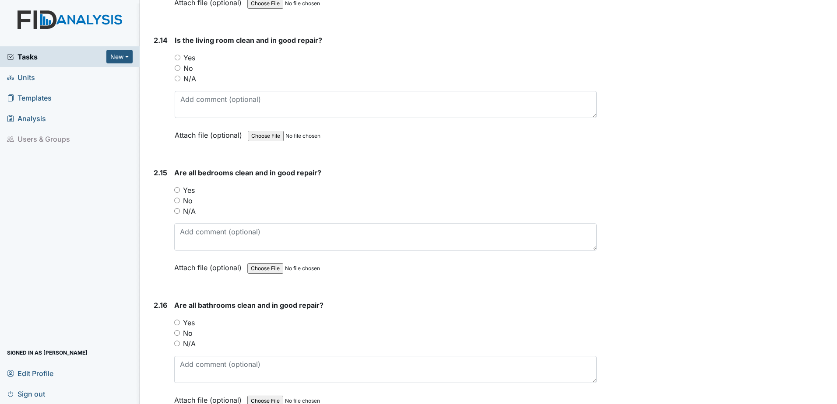
scroll to position [2495, 0]
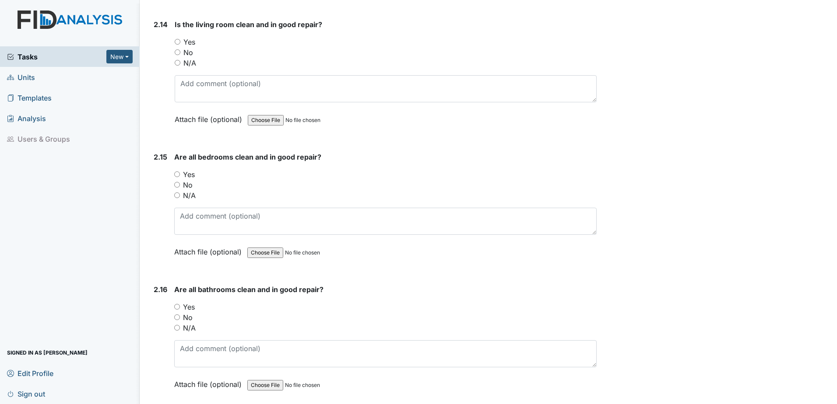
click at [175, 42] on input "Yes" at bounding box center [178, 42] width 6 height 6
radio input "true"
click at [184, 169] on label "Yes" at bounding box center [189, 174] width 12 height 11
click at [180, 172] on input "Yes" at bounding box center [177, 175] width 6 height 6
radio input "true"
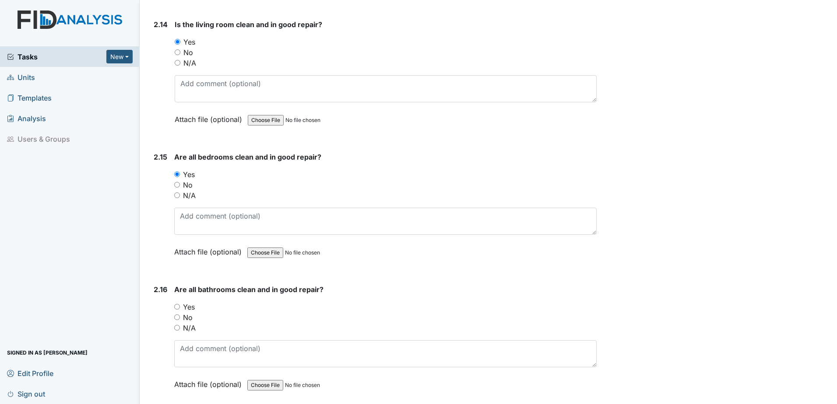
click at [177, 317] on input "No" at bounding box center [177, 318] width 6 height 6
radio input "true"
click at [177, 306] on input "Yes" at bounding box center [177, 307] width 6 height 6
radio input "true"
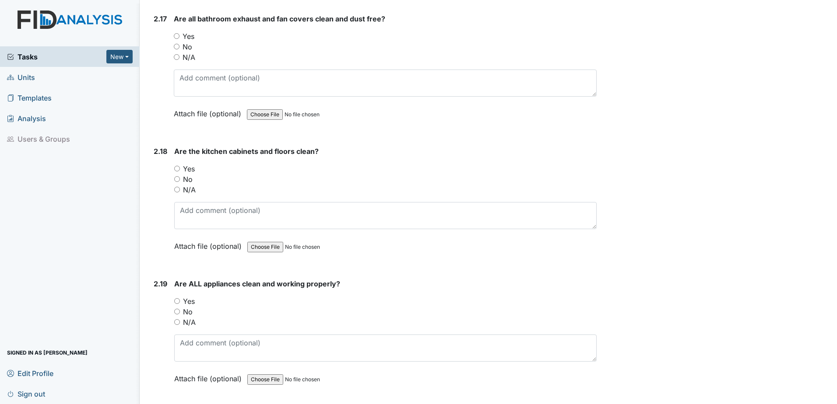
scroll to position [2889, 0]
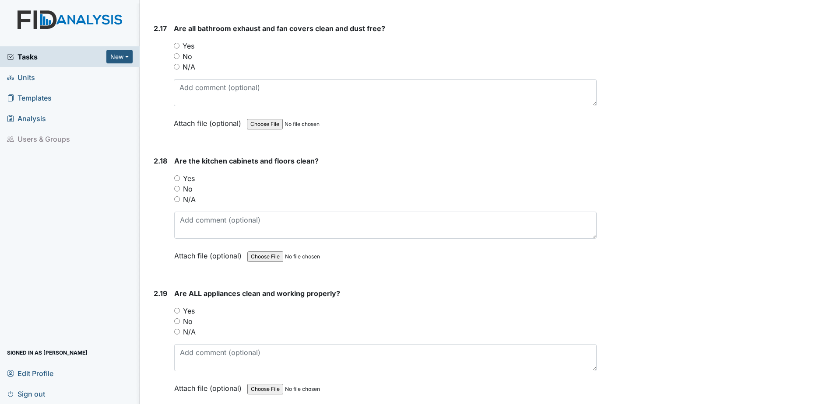
click at [178, 46] on input "Yes" at bounding box center [177, 46] width 6 height 6
radio input "true"
click at [180, 179] on div "Yes" at bounding box center [385, 178] width 422 height 11
click at [178, 179] on input "Yes" at bounding box center [177, 179] width 6 height 6
radio input "true"
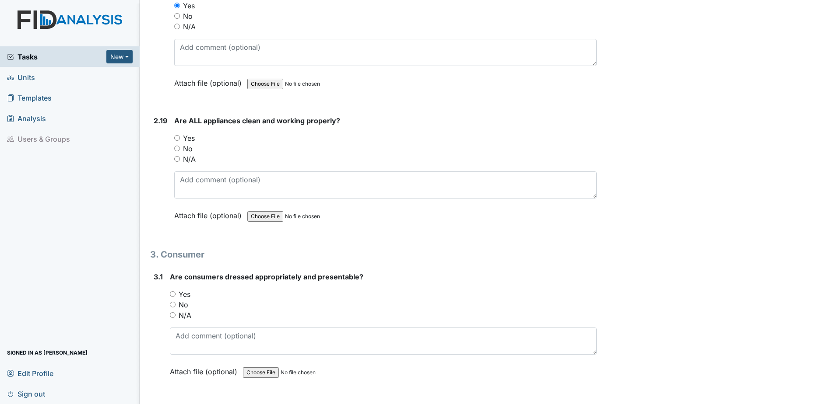
scroll to position [3064, 0]
click at [179, 138] on input "Yes" at bounding box center [177, 136] width 6 height 6
radio input "true"
click at [171, 292] on input "Yes" at bounding box center [173, 292] width 6 height 6
radio input "true"
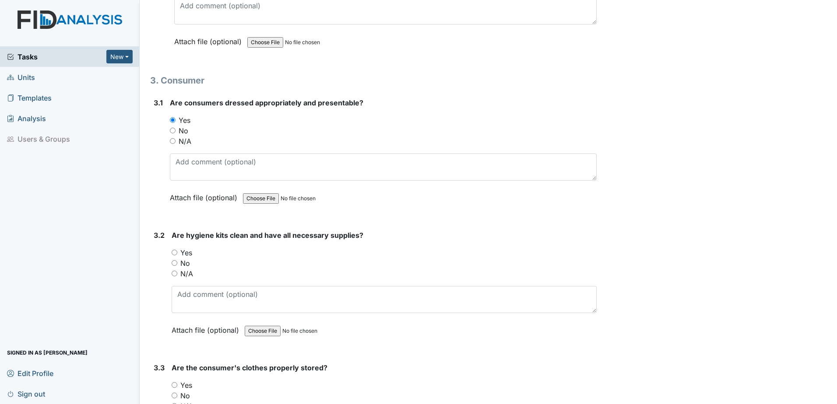
scroll to position [3239, 0]
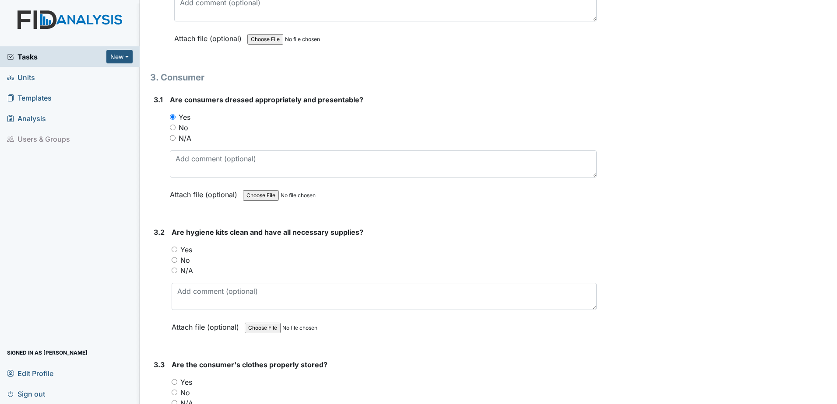
click at [174, 251] on input "Yes" at bounding box center [175, 250] width 6 height 6
radio input "true"
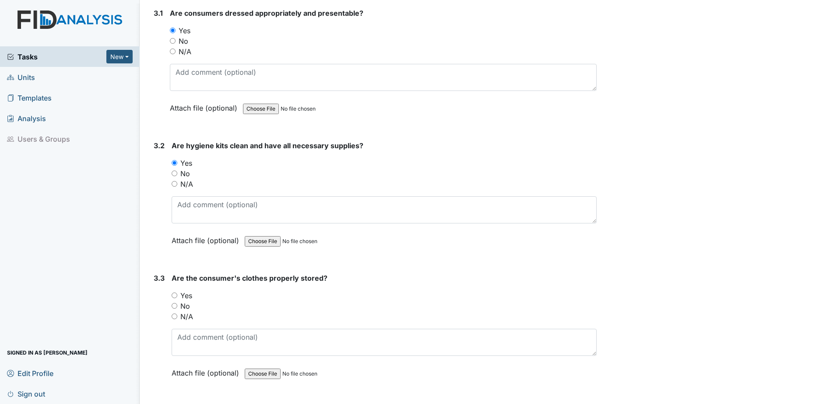
scroll to position [3326, 0]
click at [178, 296] on div "Yes" at bounding box center [384, 295] width 425 height 11
click at [173, 296] on input "Yes" at bounding box center [175, 295] width 6 height 6
radio input "true"
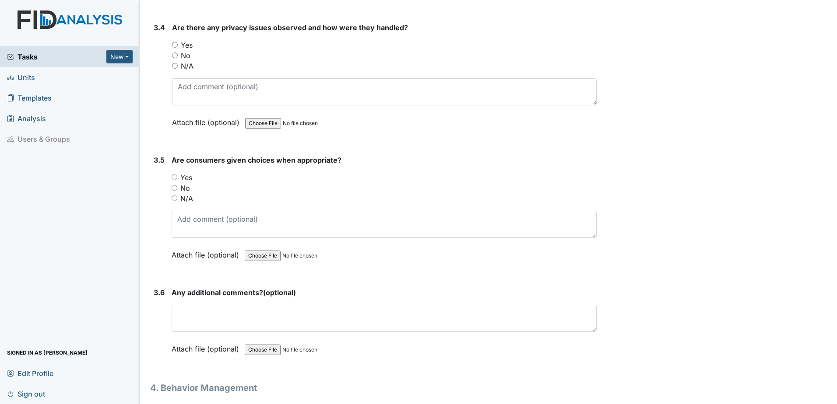
scroll to position [3720, 0]
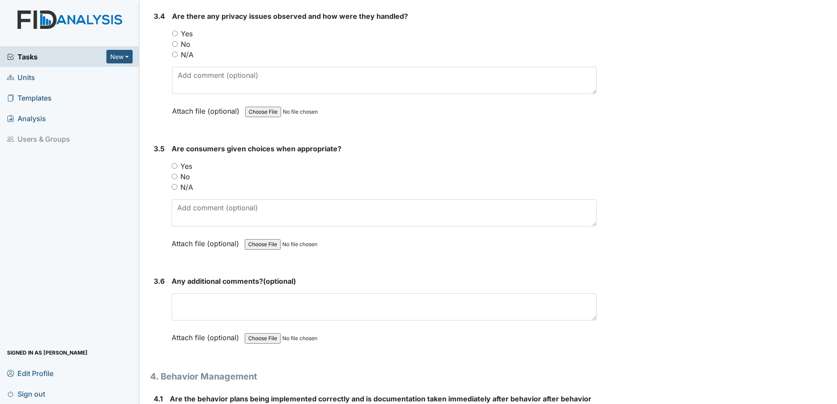
click at [174, 44] on input "No" at bounding box center [175, 44] width 6 height 6
radio input "true"
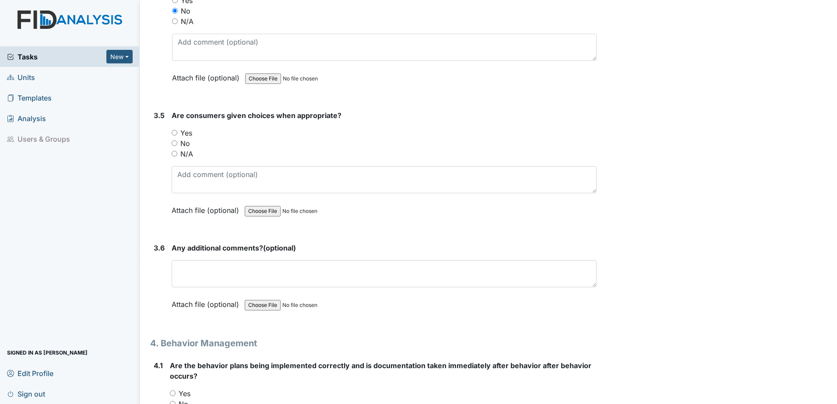
scroll to position [3808, 0]
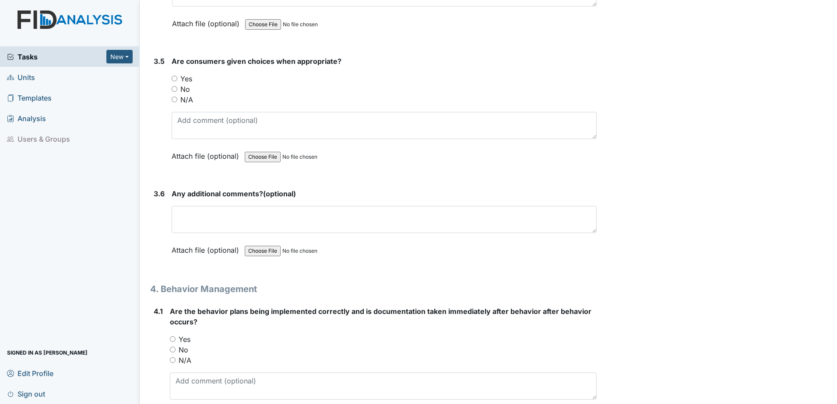
click at [173, 78] on input "Yes" at bounding box center [175, 79] width 6 height 6
radio input "true"
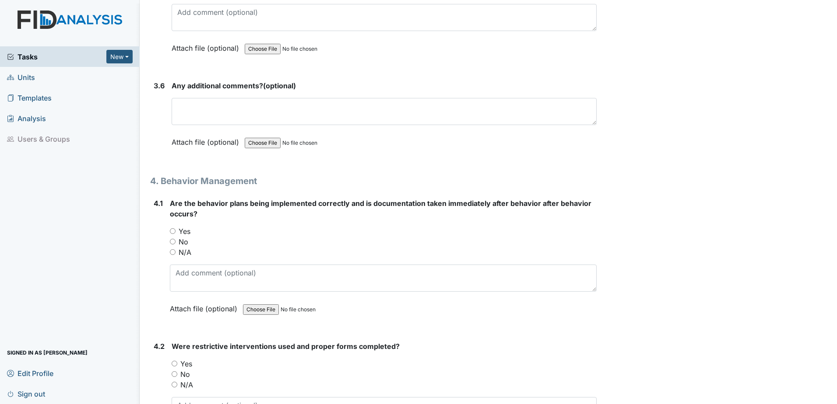
scroll to position [3939, 0]
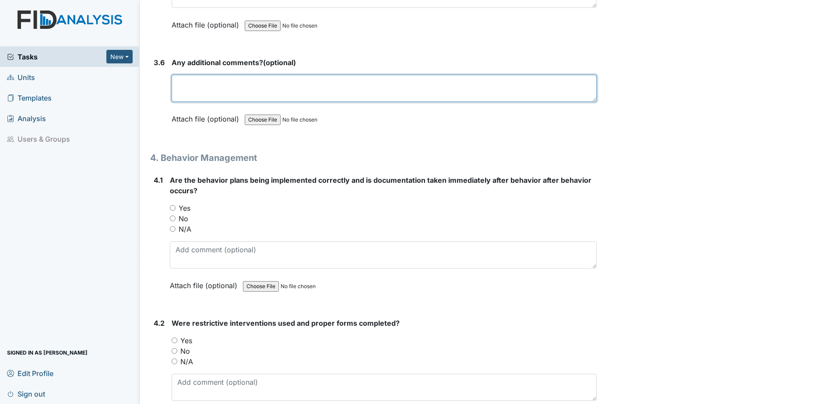
click at [232, 92] on textarea at bounding box center [384, 88] width 425 height 27
type textarea "none"
